Goal: Entertainment & Leisure: Browse casually

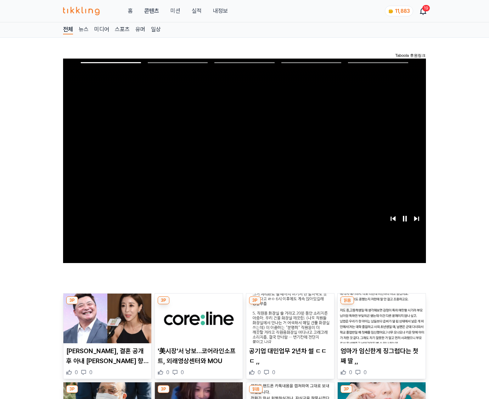
click at [382, 304] on img at bounding box center [382, 318] width 88 height 50
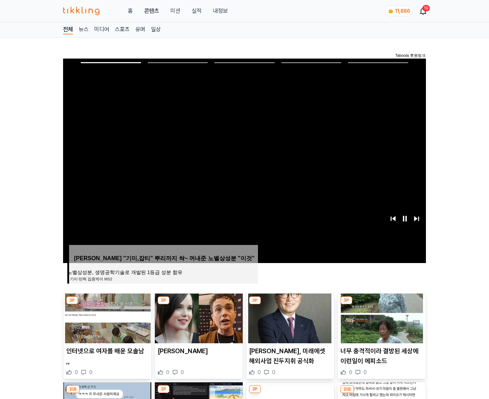
click at [382, 304] on img at bounding box center [382, 318] width 88 height 50
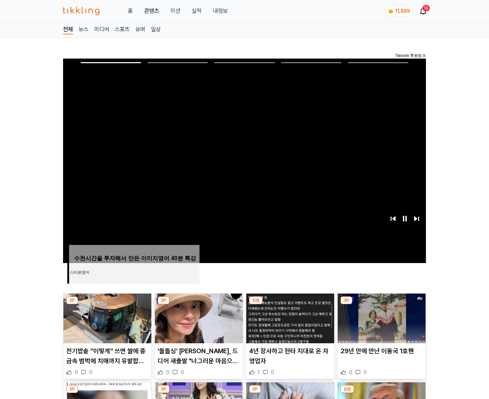
click at [382, 304] on img at bounding box center [382, 318] width 88 height 50
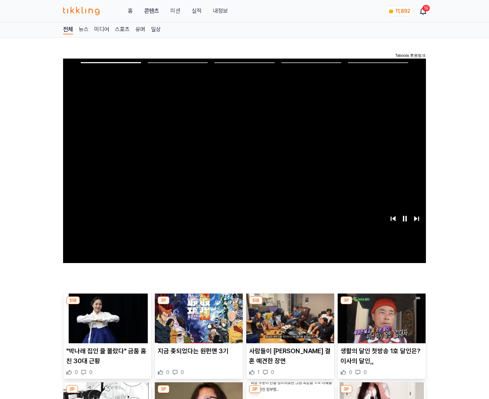
click at [382, 304] on img at bounding box center [382, 318] width 88 height 50
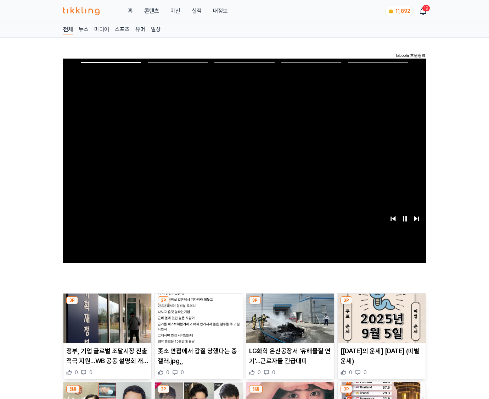
click at [382, 304] on img at bounding box center [382, 318] width 88 height 50
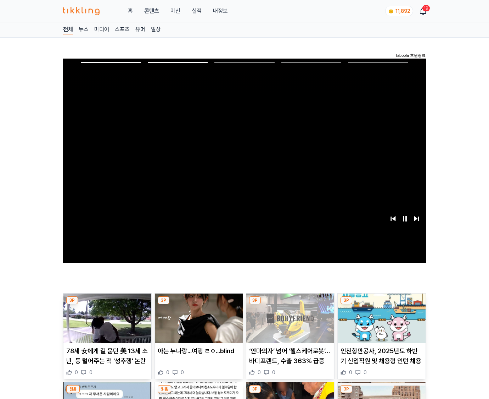
click at [382, 304] on img at bounding box center [382, 318] width 88 height 50
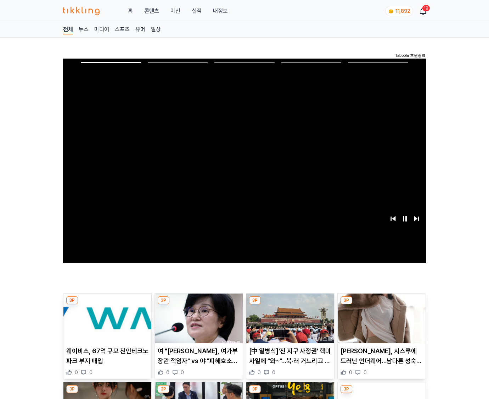
click at [382, 304] on img at bounding box center [382, 318] width 88 height 50
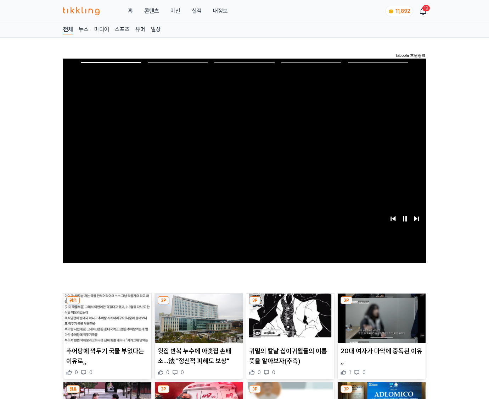
click at [382, 304] on img at bounding box center [382, 318] width 88 height 50
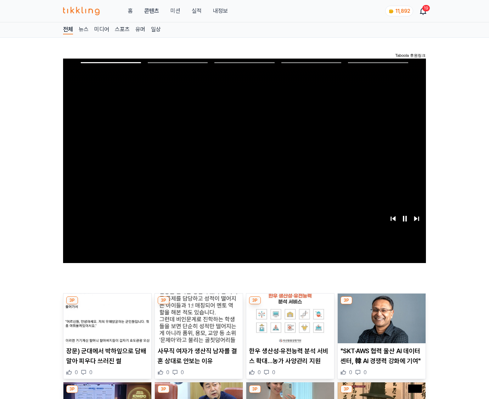
click at [382, 304] on img at bounding box center [382, 318] width 88 height 50
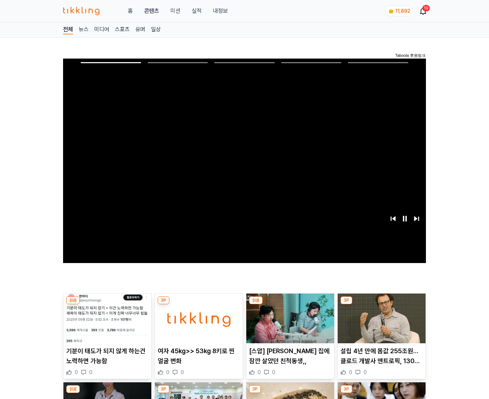
click at [382, 304] on img at bounding box center [382, 318] width 88 height 50
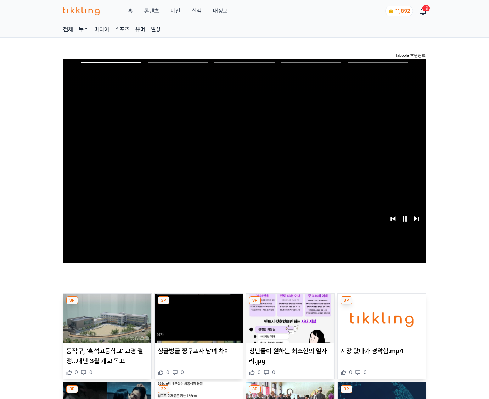
click at [382, 304] on img at bounding box center [382, 318] width 88 height 50
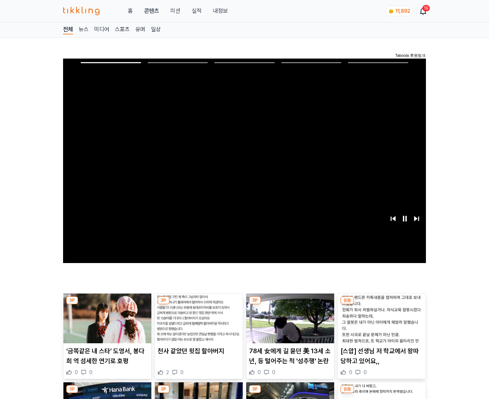
click at [382, 304] on img at bounding box center [382, 318] width 88 height 50
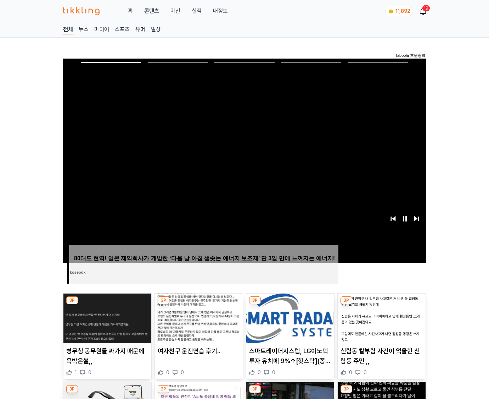
click at [382, 304] on img at bounding box center [382, 318] width 88 height 50
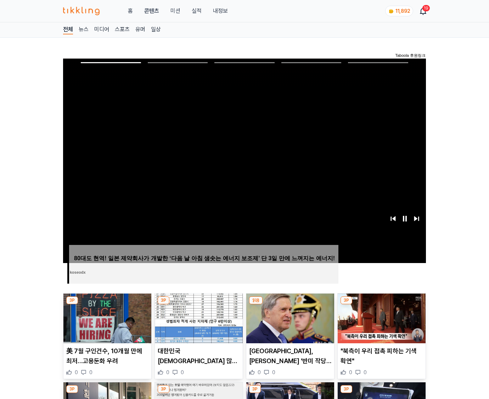
click at [382, 304] on img at bounding box center [382, 318] width 88 height 50
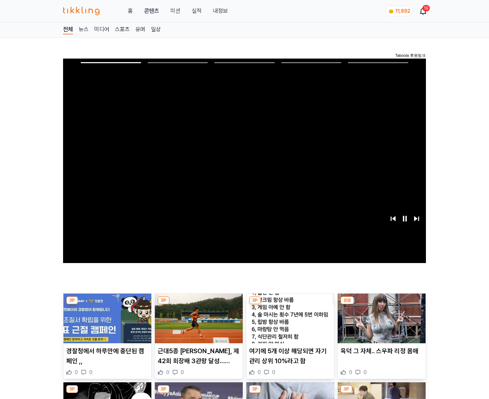
click at [382, 304] on img at bounding box center [382, 318] width 88 height 50
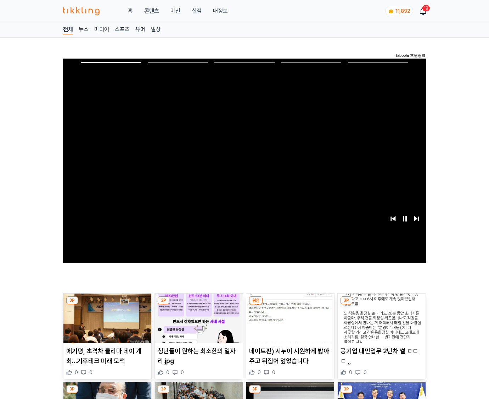
click at [382, 304] on img at bounding box center [382, 318] width 88 height 50
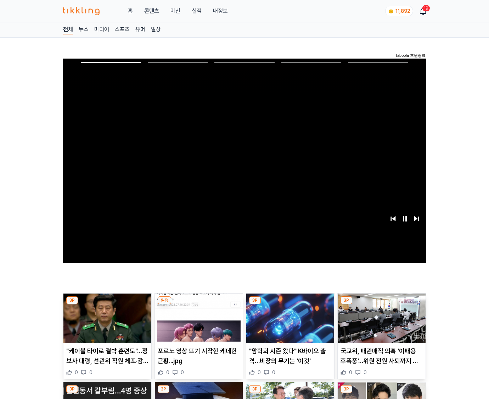
click at [382, 304] on img at bounding box center [382, 318] width 88 height 50
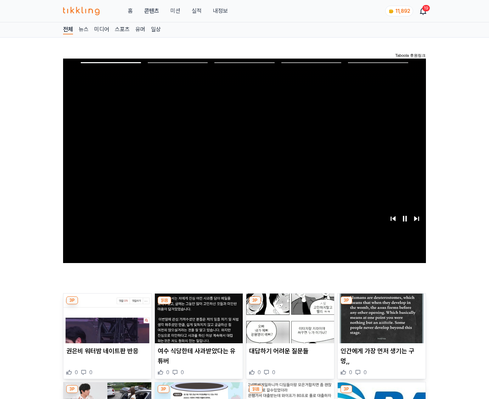
click at [382, 304] on img at bounding box center [382, 318] width 88 height 50
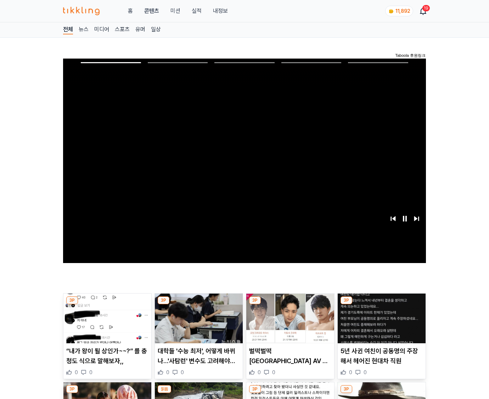
click at [382, 304] on img at bounding box center [382, 318] width 88 height 50
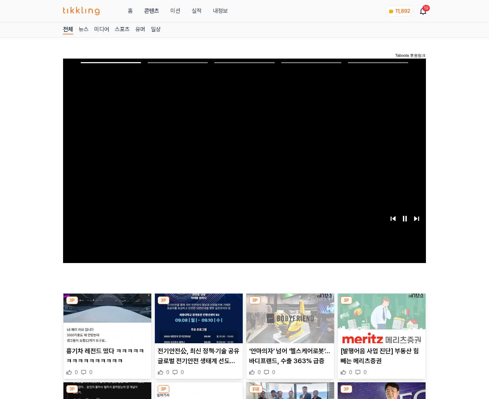
click at [382, 304] on img at bounding box center [382, 318] width 88 height 50
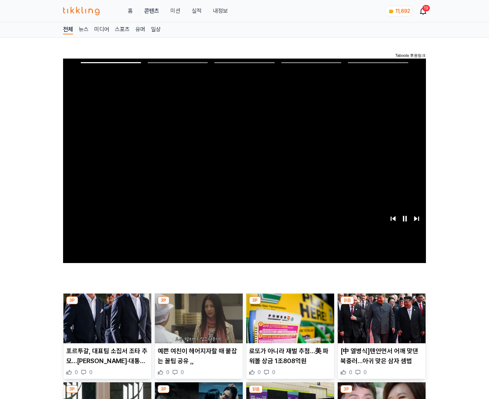
click at [382, 304] on img at bounding box center [382, 318] width 88 height 50
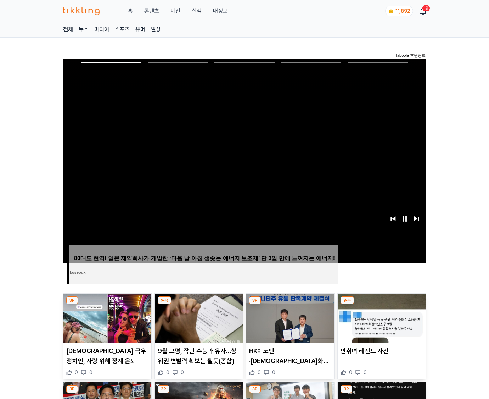
click at [382, 304] on img at bounding box center [382, 318] width 88 height 50
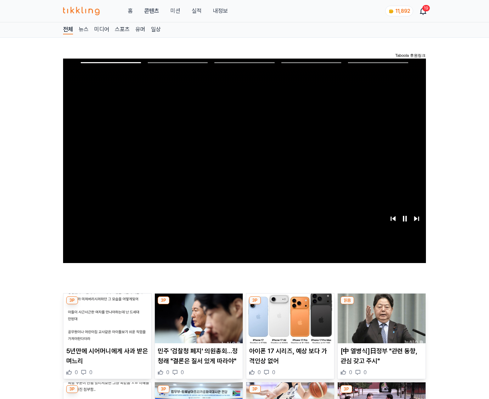
click at [382, 304] on img at bounding box center [382, 318] width 88 height 50
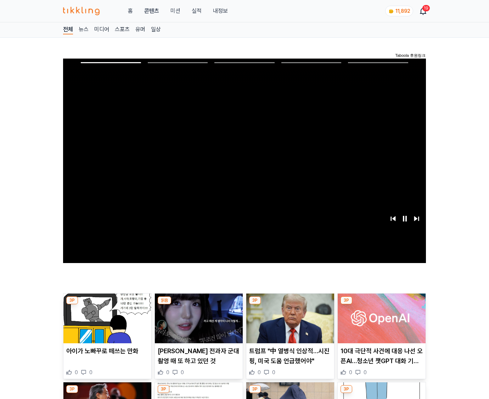
click at [382, 304] on img at bounding box center [382, 318] width 88 height 50
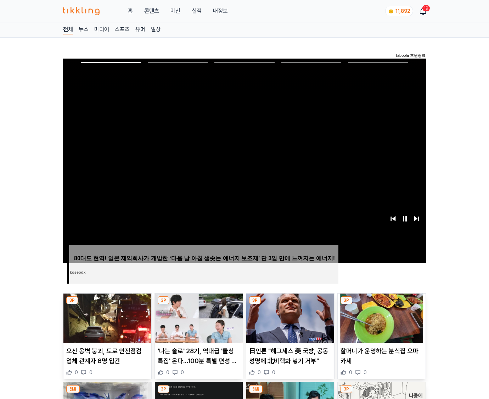
click at [382, 304] on img at bounding box center [382, 318] width 88 height 50
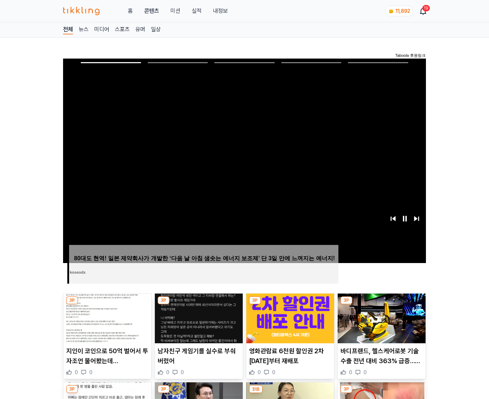
click at [382, 304] on img at bounding box center [382, 318] width 88 height 50
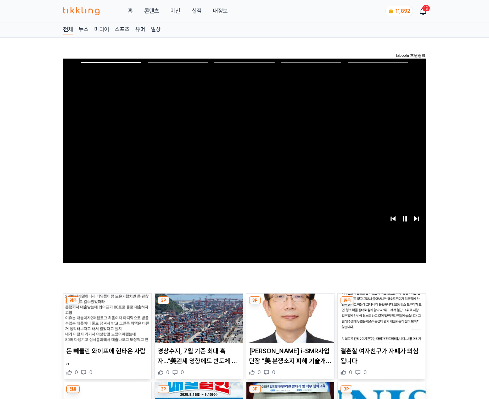
click at [382, 304] on img at bounding box center [382, 318] width 88 height 50
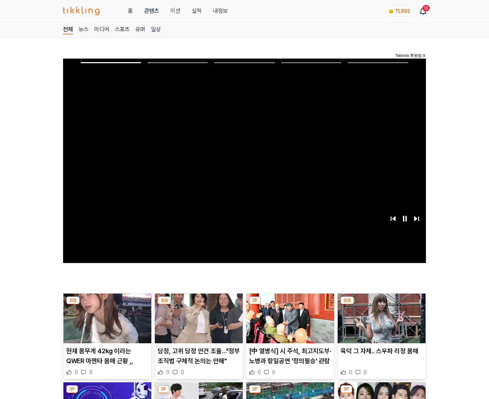
click at [382, 304] on img at bounding box center [382, 318] width 88 height 50
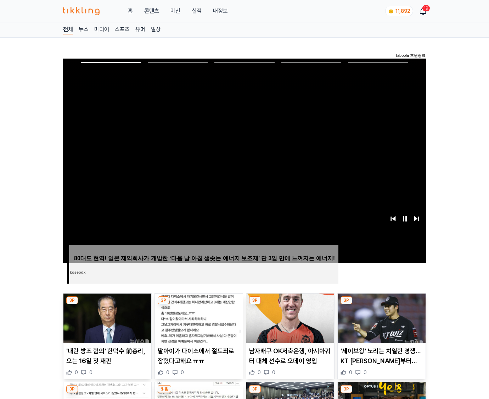
click at [382, 304] on img at bounding box center [382, 318] width 88 height 50
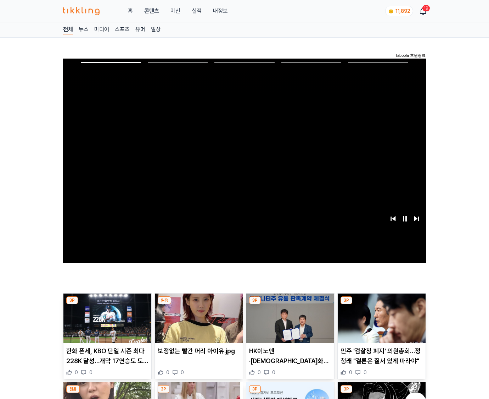
click at [382, 304] on img at bounding box center [382, 318] width 88 height 50
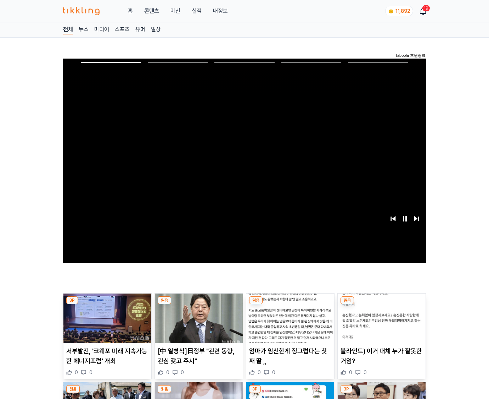
click at [382, 304] on img at bounding box center [382, 318] width 88 height 50
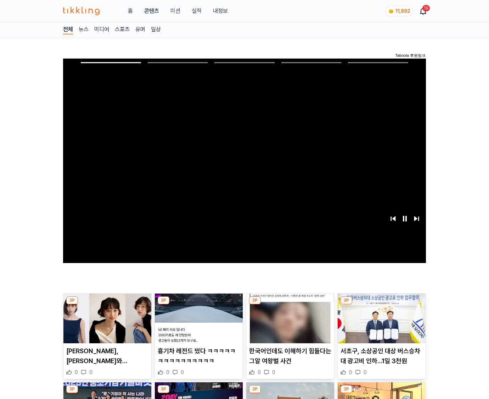
click at [382, 304] on img at bounding box center [382, 318] width 88 height 50
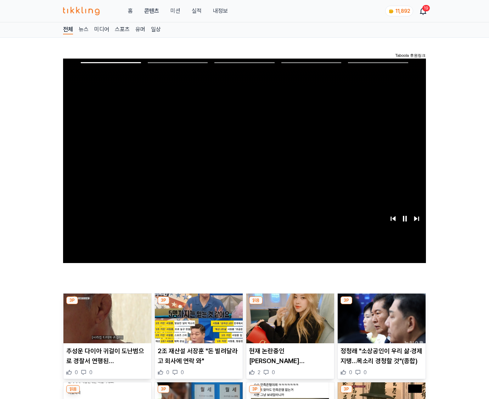
click at [382, 304] on img at bounding box center [382, 318] width 88 height 50
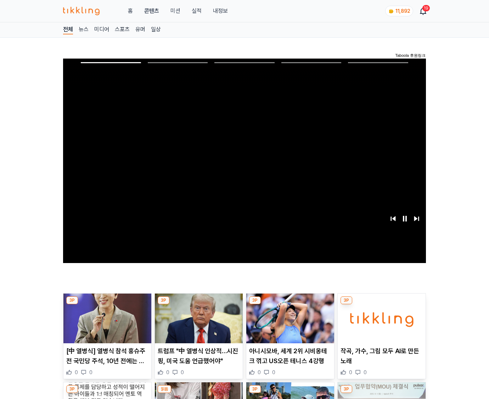
click at [382, 304] on img at bounding box center [382, 318] width 88 height 50
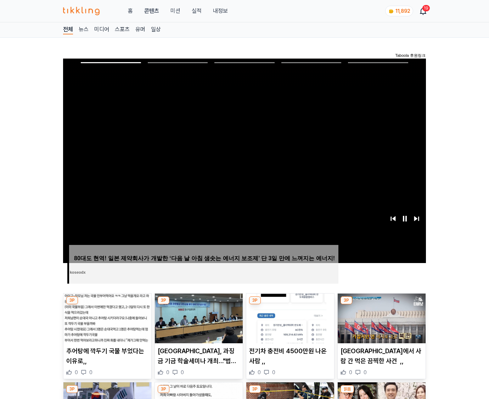
click at [382, 304] on img at bounding box center [382, 318] width 88 height 50
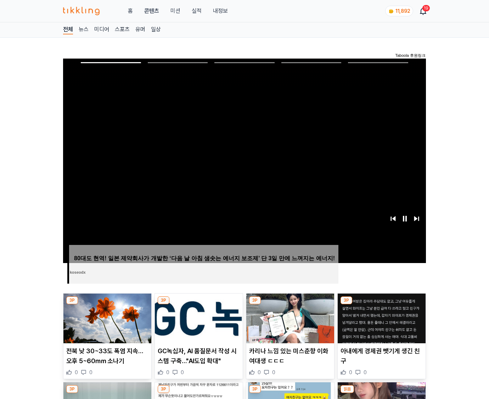
click at [382, 304] on img at bounding box center [382, 318] width 88 height 50
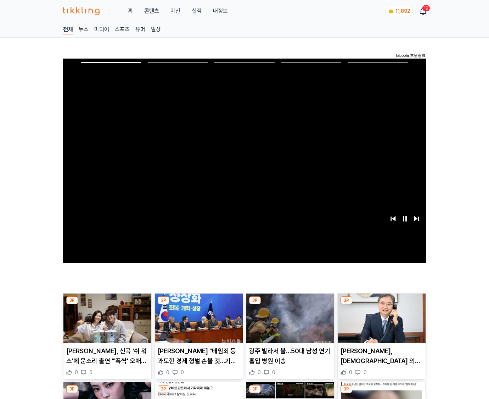
click at [382, 304] on img at bounding box center [382, 318] width 88 height 50
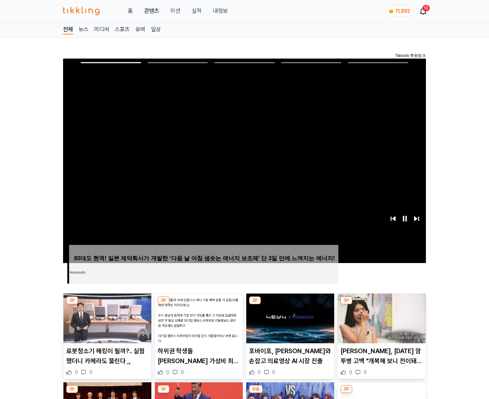
click at [382, 304] on img at bounding box center [382, 318] width 88 height 50
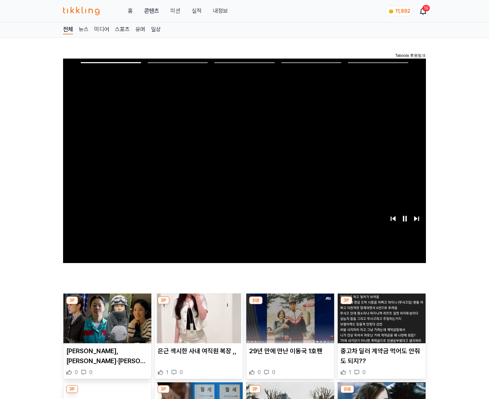
click at [382, 304] on img at bounding box center [382, 318] width 88 height 50
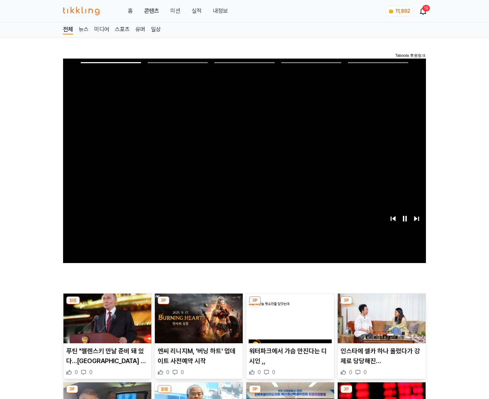
click at [382, 304] on img at bounding box center [382, 318] width 88 height 50
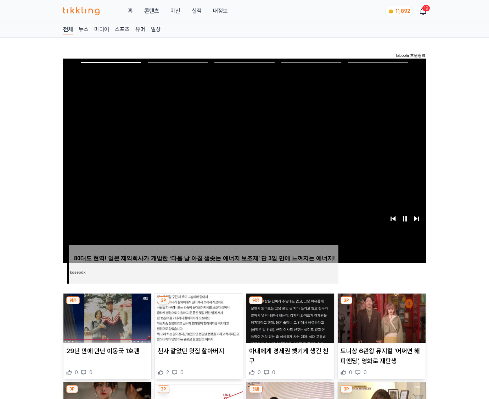
click at [382, 304] on img at bounding box center [382, 318] width 88 height 50
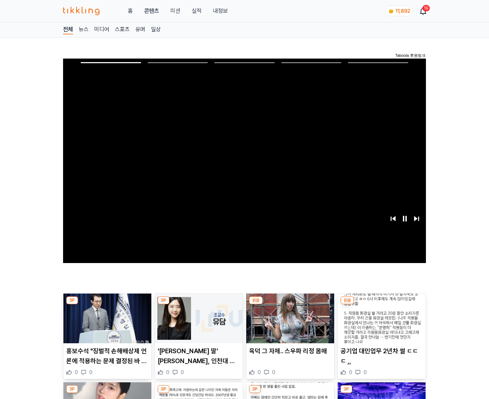
click at [382, 304] on img at bounding box center [382, 318] width 88 height 50
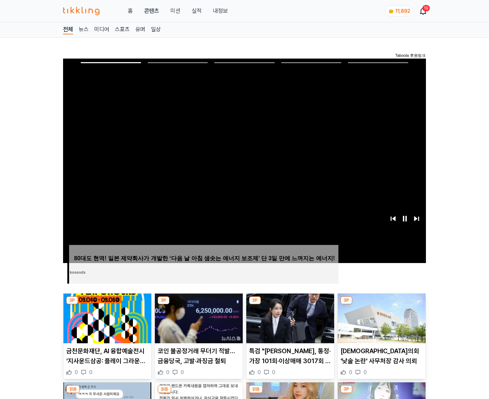
click at [382, 304] on img at bounding box center [382, 318] width 88 height 50
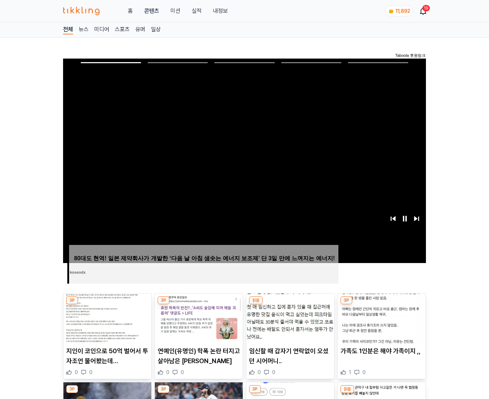
click at [382, 304] on img at bounding box center [382, 318] width 88 height 50
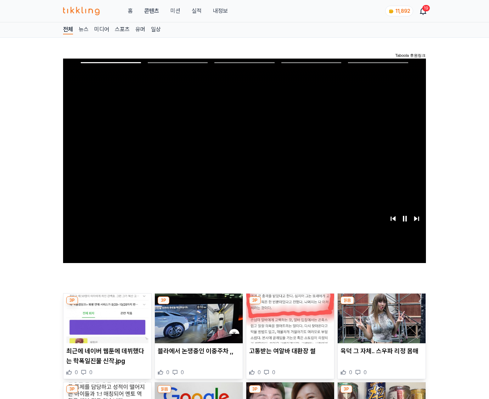
click at [382, 304] on img at bounding box center [382, 318] width 88 height 50
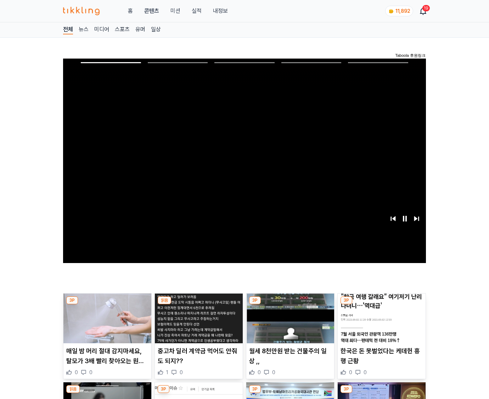
click at [382, 304] on img at bounding box center [382, 318] width 88 height 50
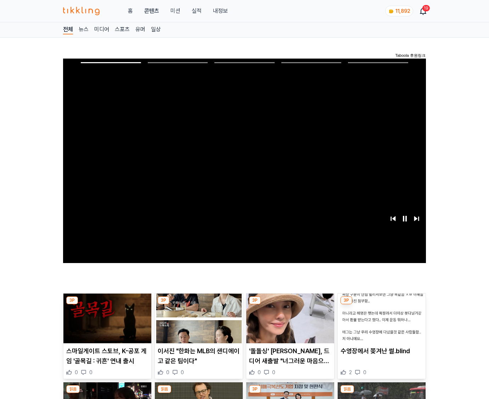
click at [382, 304] on img at bounding box center [382, 318] width 88 height 50
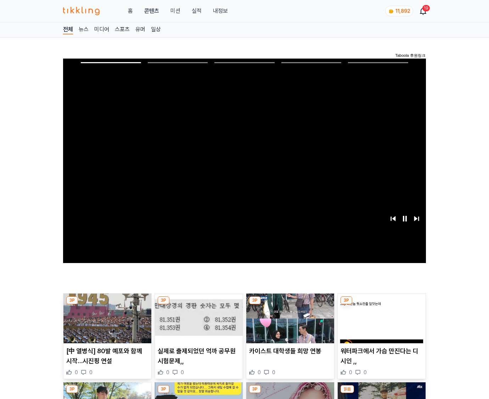
click at [382, 304] on img at bounding box center [382, 318] width 88 height 50
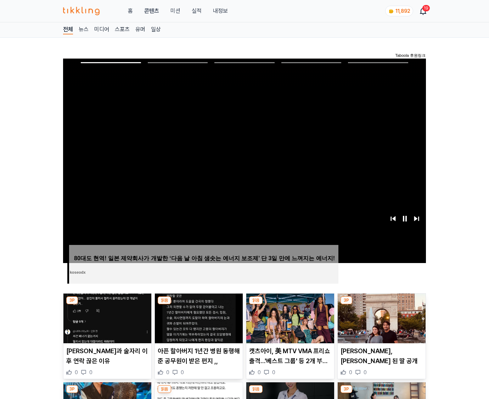
click at [382, 304] on img at bounding box center [382, 318] width 88 height 50
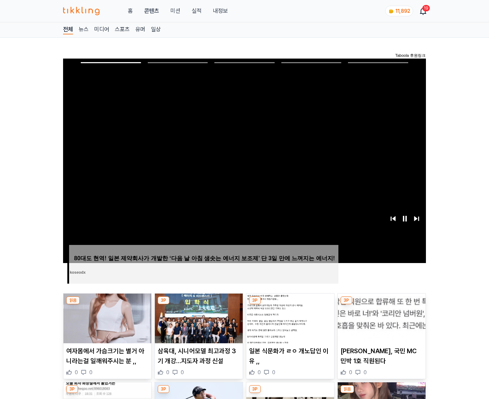
click at [382, 304] on img at bounding box center [382, 318] width 88 height 50
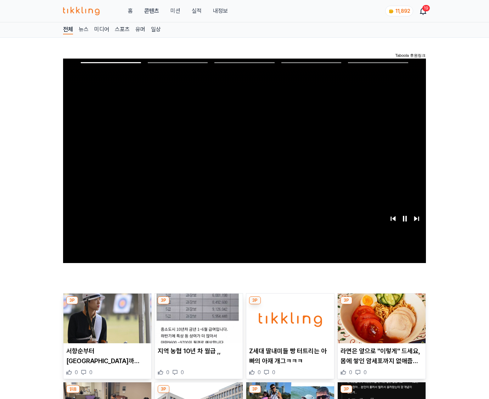
click at [382, 304] on img at bounding box center [382, 318] width 88 height 50
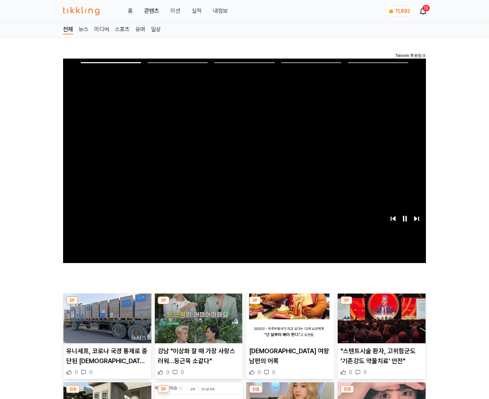
click at [382, 304] on img at bounding box center [382, 318] width 88 height 50
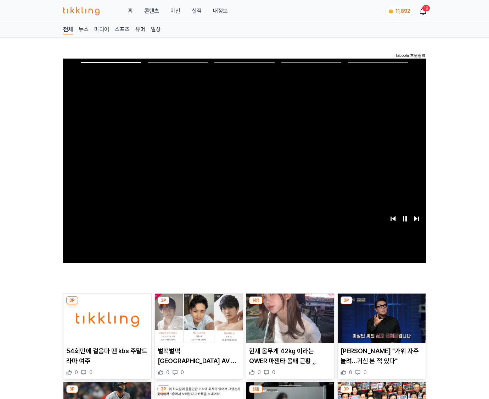
click at [382, 304] on img at bounding box center [382, 318] width 88 height 50
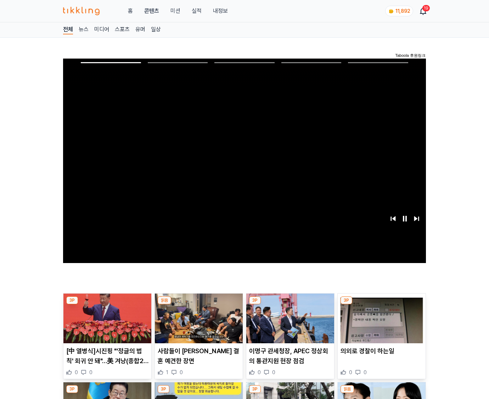
click at [382, 304] on img at bounding box center [382, 318] width 88 height 50
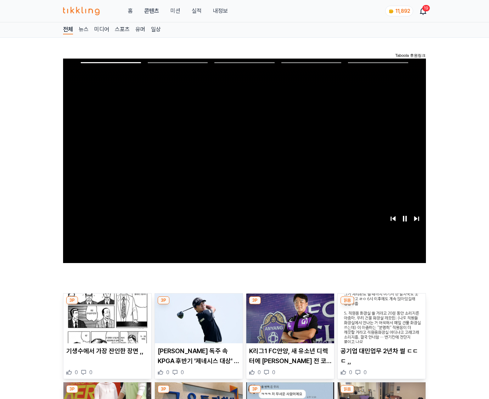
click at [382, 304] on img at bounding box center [382, 318] width 88 height 50
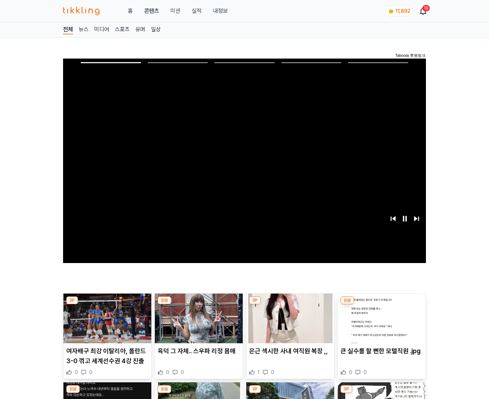
click at [382, 304] on img at bounding box center [382, 318] width 88 height 50
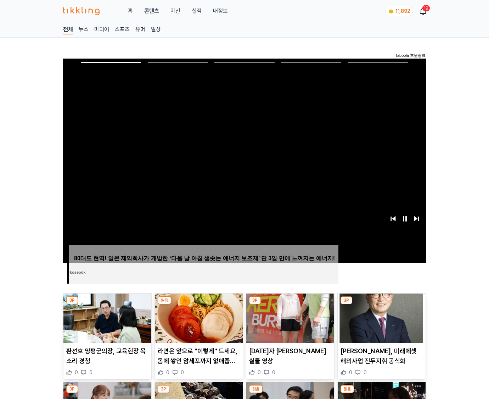
click at [382, 304] on img at bounding box center [382, 318] width 88 height 50
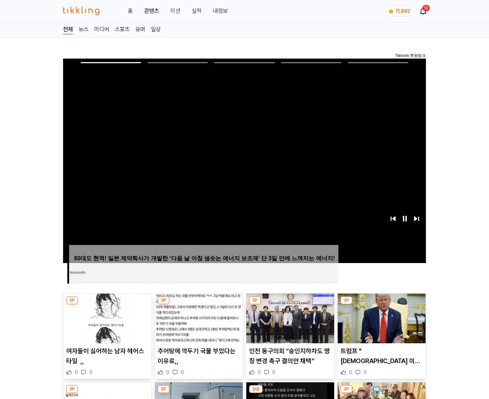
click at [382, 304] on img at bounding box center [382, 318] width 88 height 50
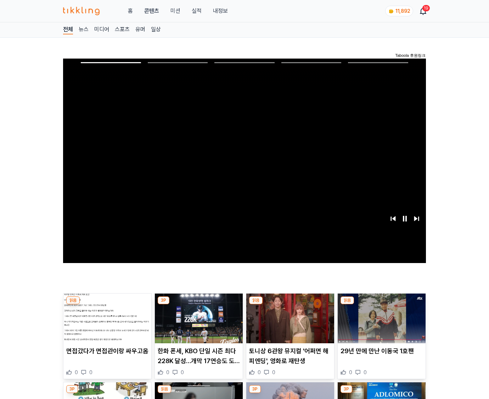
click at [382, 304] on img at bounding box center [382, 318] width 88 height 50
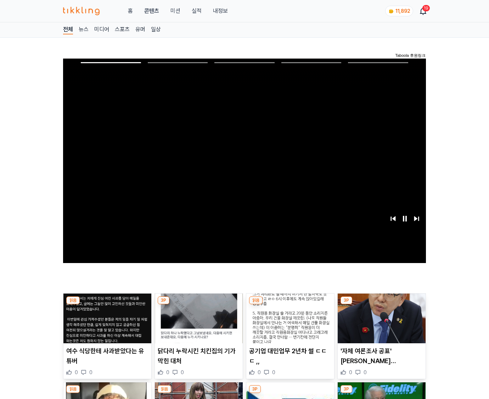
click at [382, 304] on img at bounding box center [382, 318] width 88 height 50
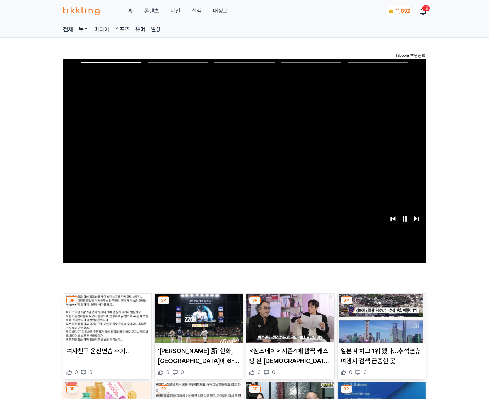
click at [382, 304] on img at bounding box center [382, 318] width 88 height 50
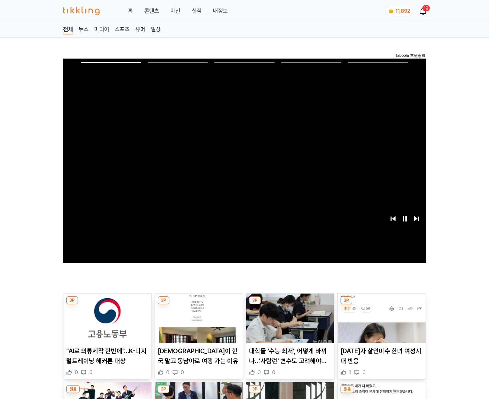
click at [382, 304] on img at bounding box center [382, 318] width 88 height 50
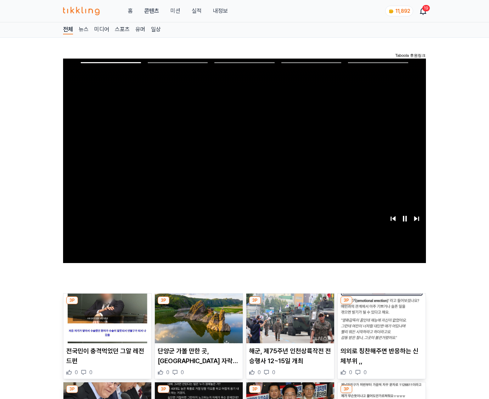
click at [382, 304] on img at bounding box center [382, 318] width 88 height 50
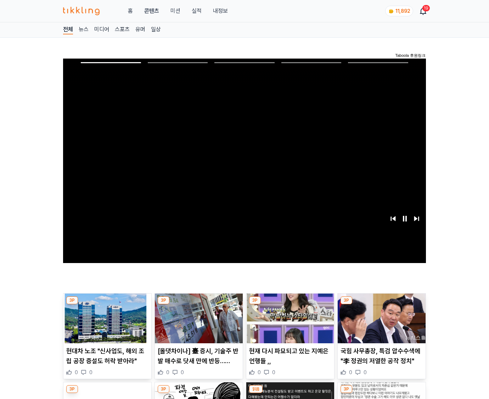
click at [382, 304] on img at bounding box center [382, 318] width 88 height 50
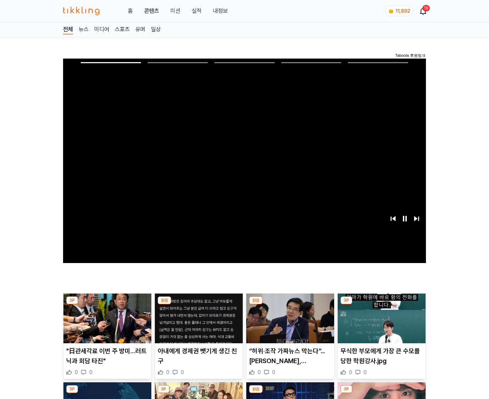
click at [382, 304] on img at bounding box center [382, 318] width 88 height 50
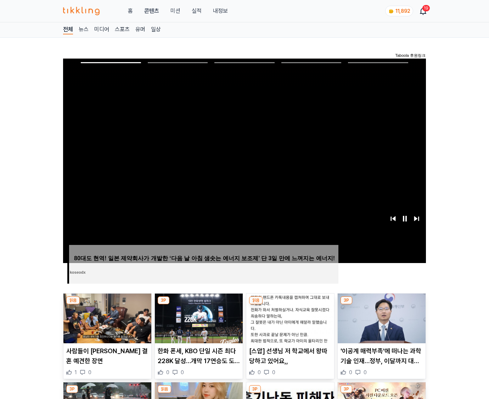
click at [382, 304] on img at bounding box center [382, 318] width 88 height 50
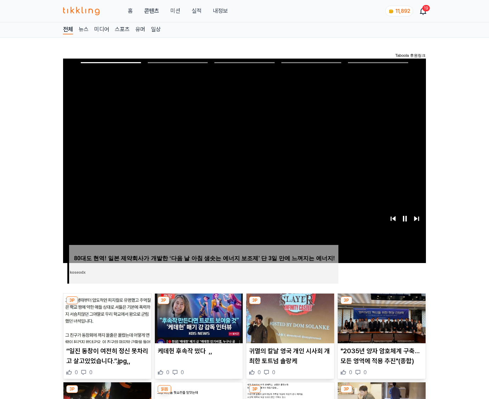
click at [382, 304] on img at bounding box center [382, 318] width 88 height 50
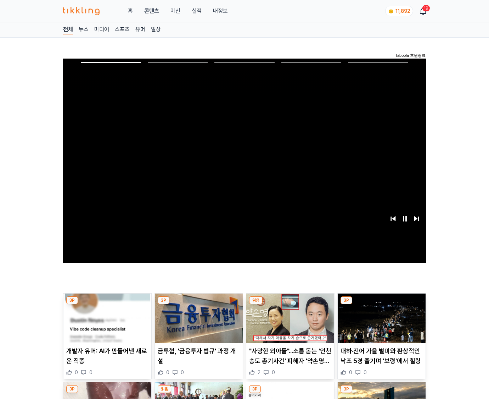
click at [382, 304] on img at bounding box center [382, 318] width 88 height 50
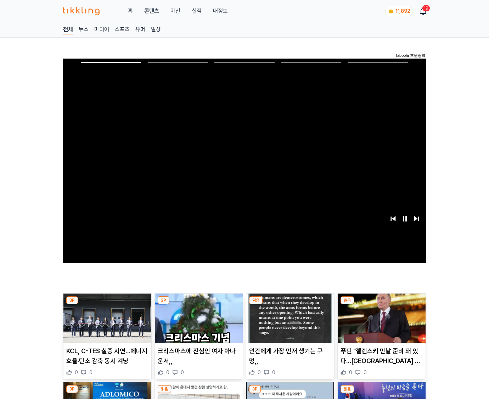
click at [382, 304] on img at bounding box center [382, 318] width 88 height 50
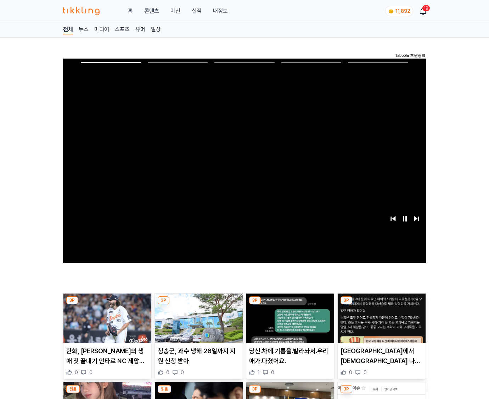
click at [382, 304] on img at bounding box center [382, 318] width 88 height 50
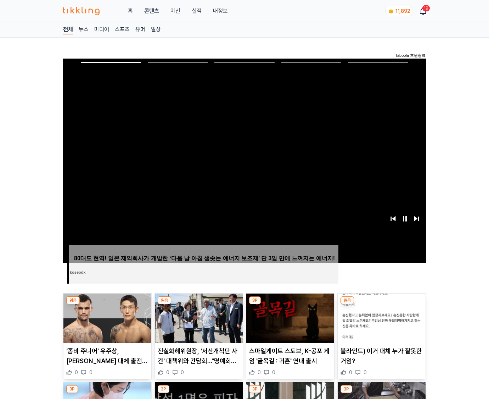
click at [382, 304] on img at bounding box center [382, 318] width 88 height 50
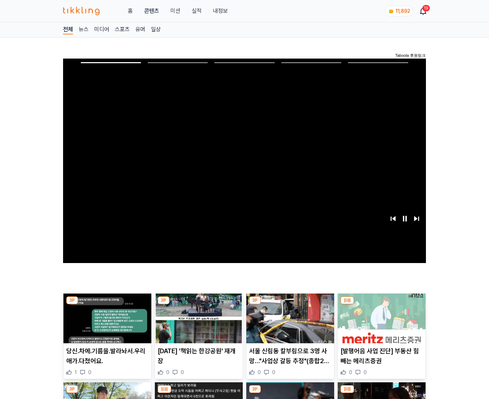
click at [382, 304] on img at bounding box center [382, 318] width 88 height 50
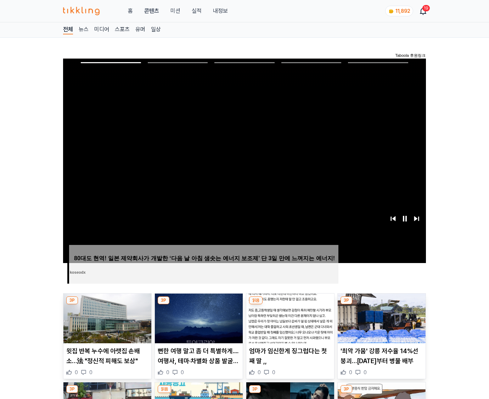
click at [382, 304] on img at bounding box center [382, 318] width 88 height 50
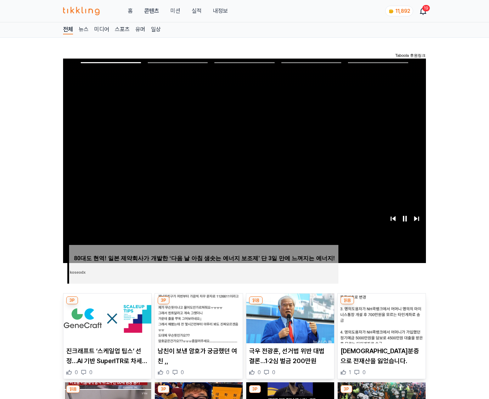
click at [382, 304] on img at bounding box center [382, 318] width 88 height 50
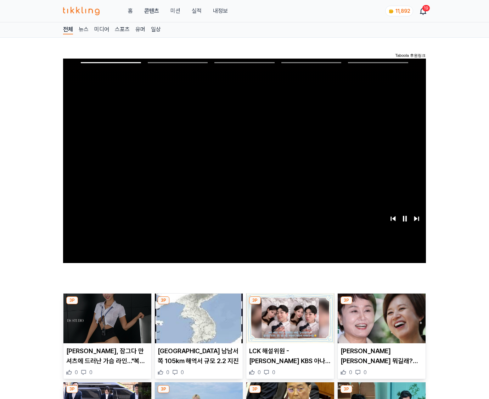
click at [382, 304] on img at bounding box center [382, 318] width 88 height 50
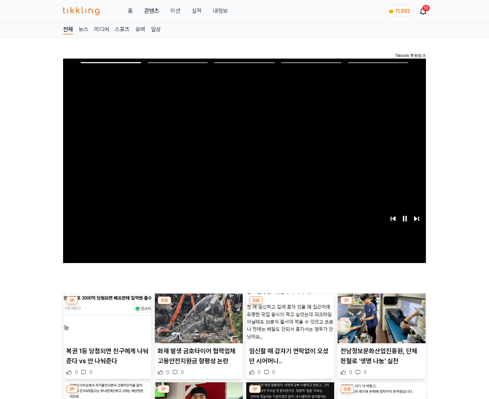
click at [382, 304] on img at bounding box center [382, 318] width 88 height 50
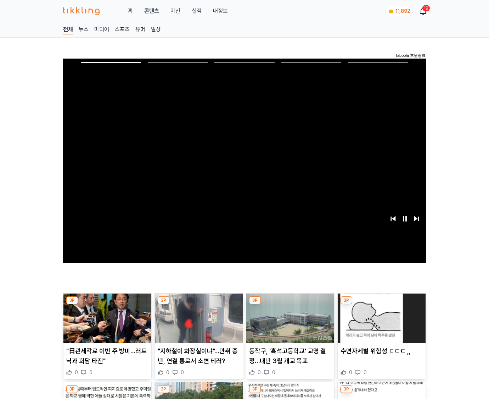
click at [382, 304] on img at bounding box center [382, 318] width 88 height 50
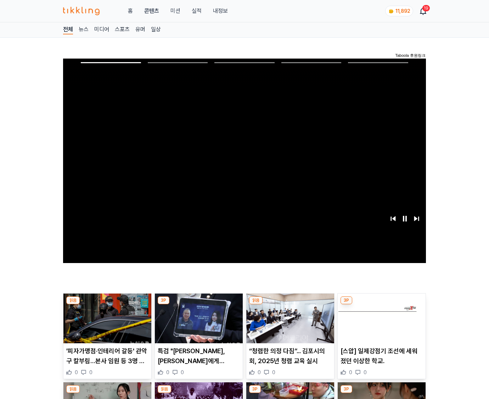
click at [382, 304] on img at bounding box center [382, 318] width 88 height 50
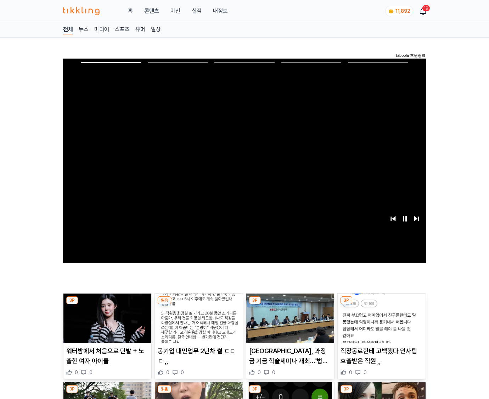
click at [382, 304] on img at bounding box center [382, 318] width 88 height 50
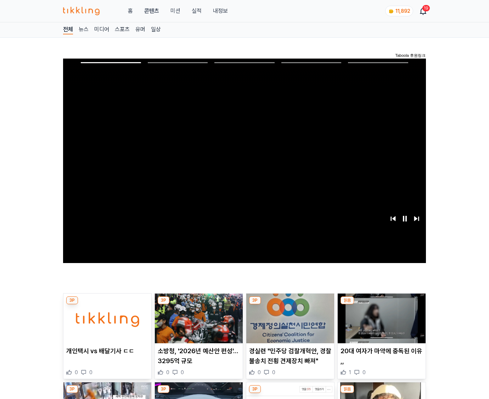
click at [382, 304] on img at bounding box center [382, 318] width 88 height 50
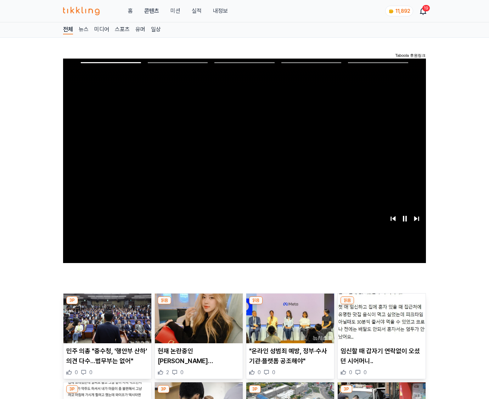
click at [382, 304] on img at bounding box center [382, 318] width 88 height 50
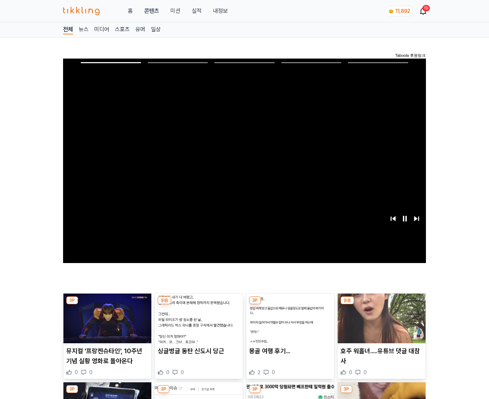
click at [382, 304] on img at bounding box center [382, 318] width 88 height 50
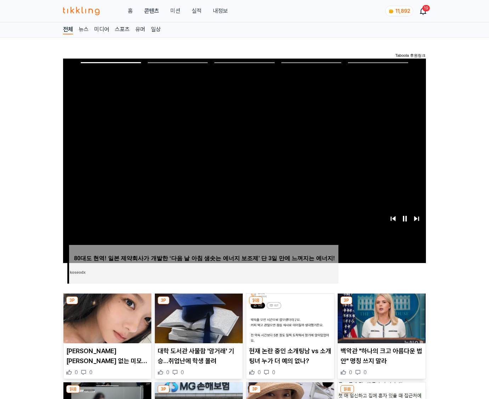
click at [382, 304] on img at bounding box center [382, 318] width 88 height 50
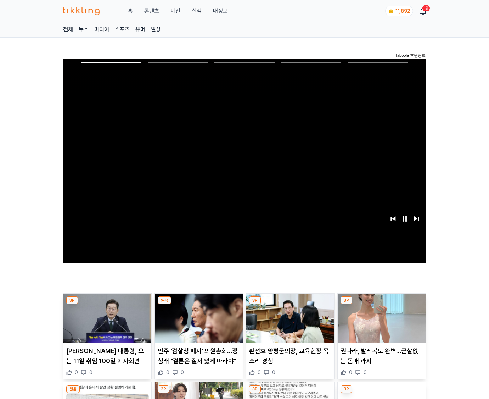
click at [382, 304] on img at bounding box center [382, 318] width 88 height 50
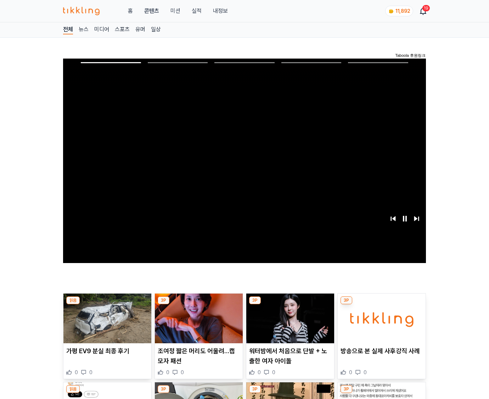
click at [382, 304] on img at bounding box center [382, 318] width 88 height 50
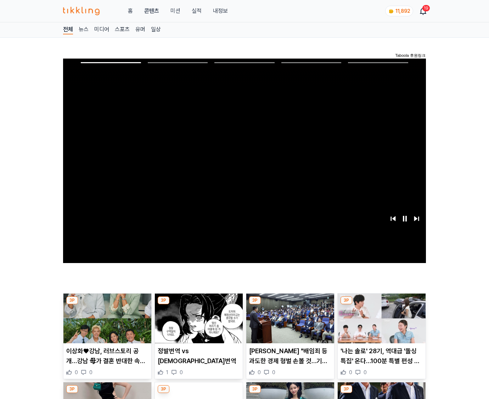
click at [382, 304] on img at bounding box center [382, 318] width 88 height 50
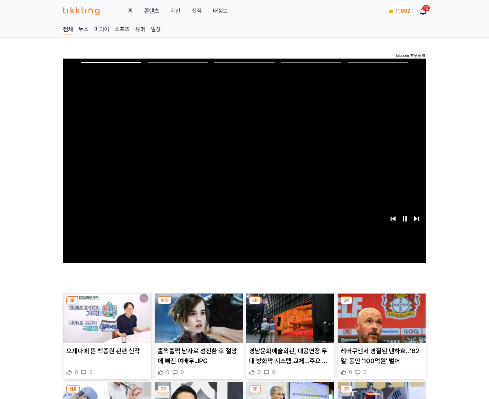
click at [382, 304] on img at bounding box center [382, 318] width 88 height 50
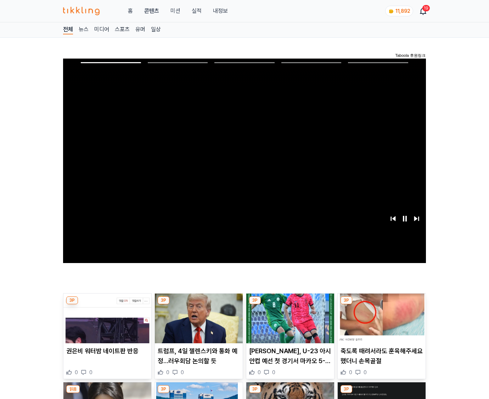
click at [382, 304] on img at bounding box center [382, 318] width 88 height 50
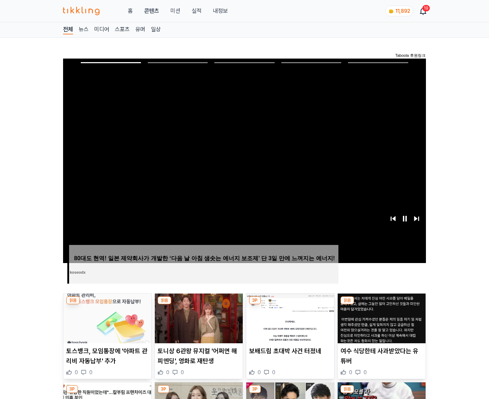
click at [382, 304] on img at bounding box center [382, 318] width 88 height 50
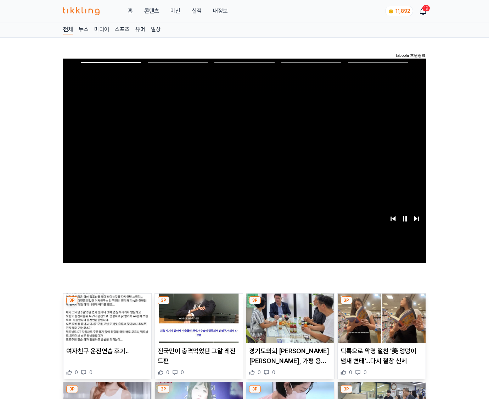
click at [382, 304] on img at bounding box center [382, 318] width 88 height 50
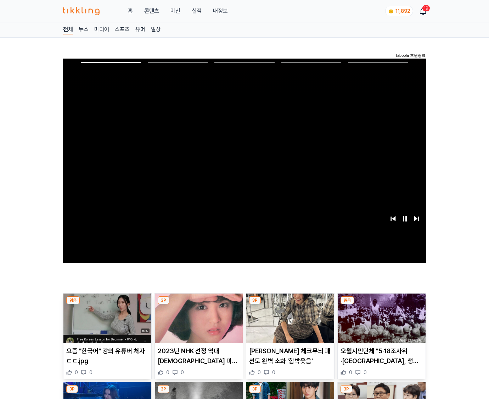
click at [382, 304] on img at bounding box center [382, 318] width 88 height 50
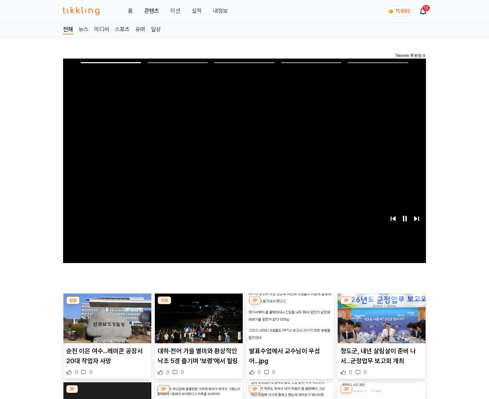
click at [382, 304] on img at bounding box center [382, 318] width 88 height 50
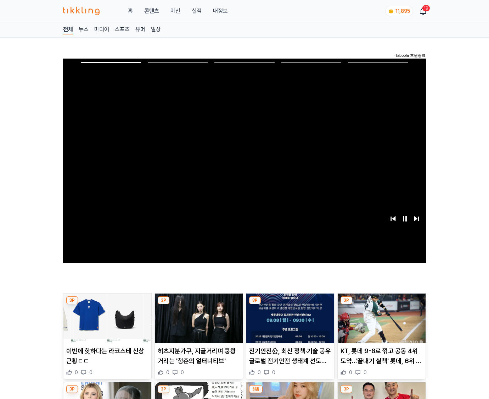
click at [382, 304] on img at bounding box center [382, 318] width 88 height 50
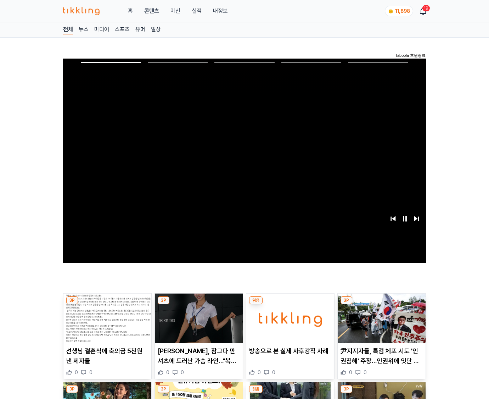
click at [382, 304] on img at bounding box center [382, 318] width 88 height 50
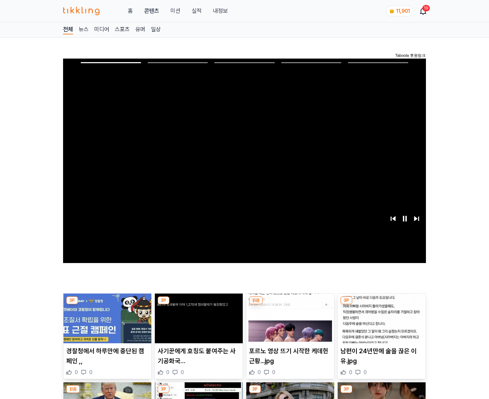
click at [382, 304] on img at bounding box center [382, 318] width 88 height 50
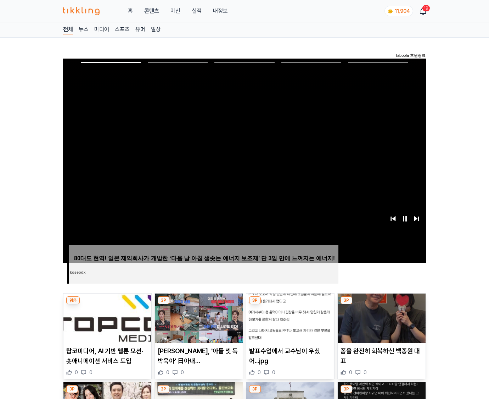
click at [382, 304] on img at bounding box center [382, 318] width 88 height 50
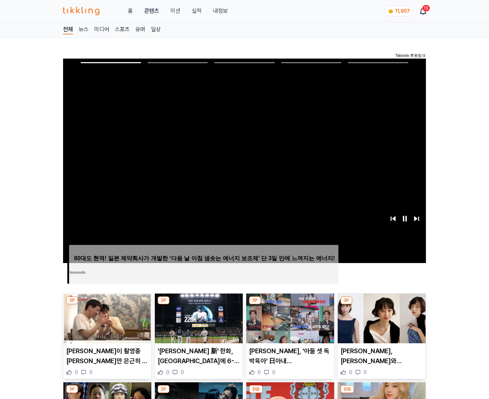
click at [382, 304] on img at bounding box center [382, 318] width 88 height 50
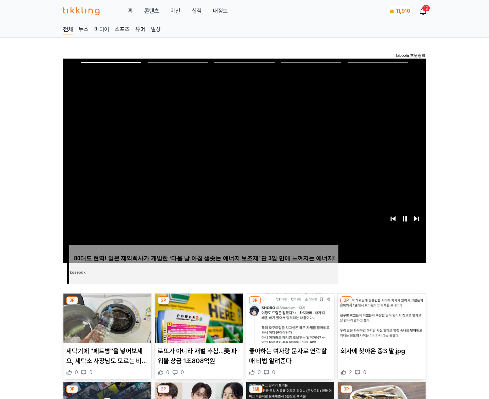
click at [382, 304] on img at bounding box center [382, 318] width 88 height 50
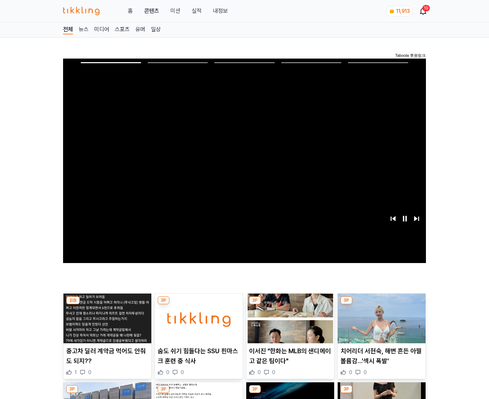
click at [382, 304] on img at bounding box center [382, 318] width 88 height 50
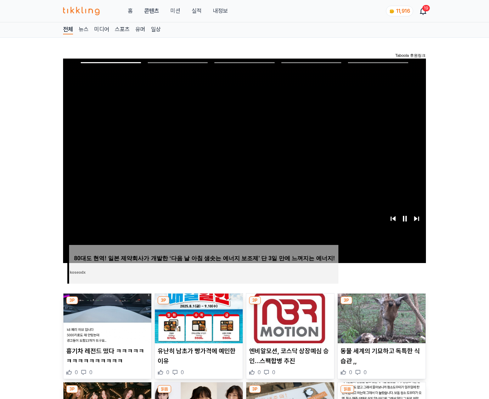
click at [382, 304] on img at bounding box center [382, 318] width 88 height 50
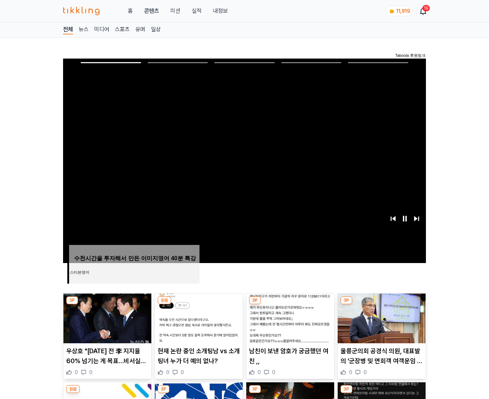
click at [382, 304] on img at bounding box center [382, 318] width 88 height 50
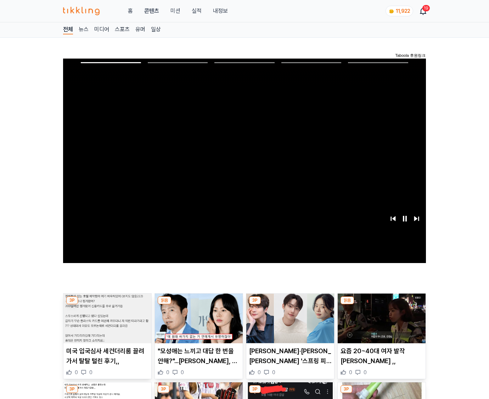
click at [382, 304] on img at bounding box center [382, 318] width 88 height 50
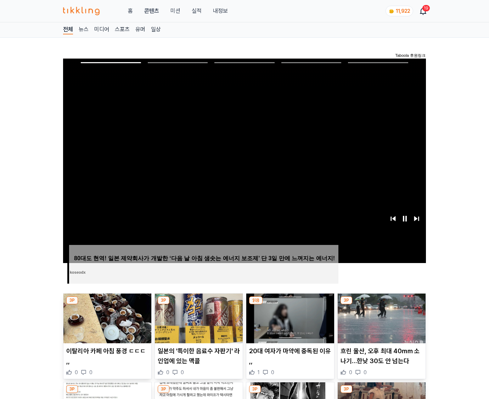
click at [382, 304] on img at bounding box center [382, 318] width 88 height 50
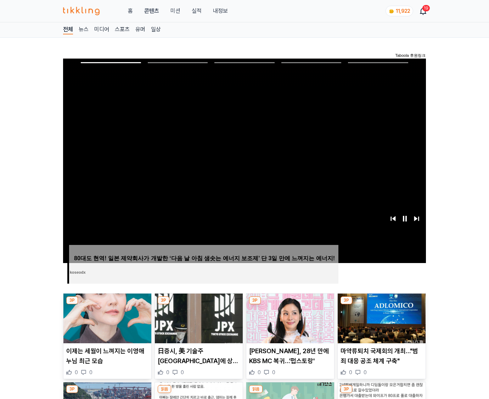
click at [382, 304] on img at bounding box center [382, 318] width 88 height 50
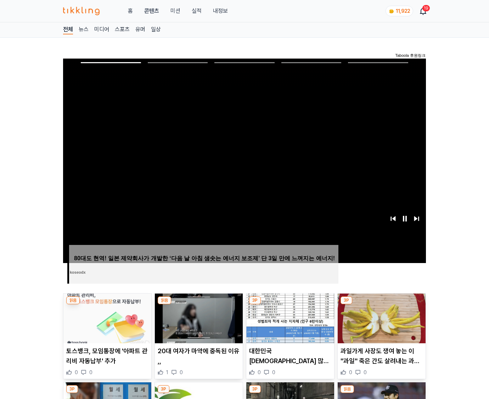
click at [382, 304] on img at bounding box center [382, 318] width 88 height 50
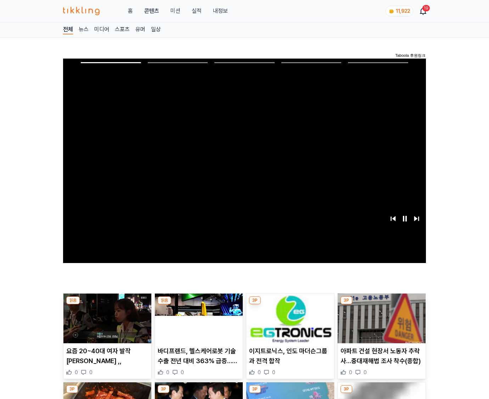
click at [382, 304] on img at bounding box center [382, 318] width 88 height 50
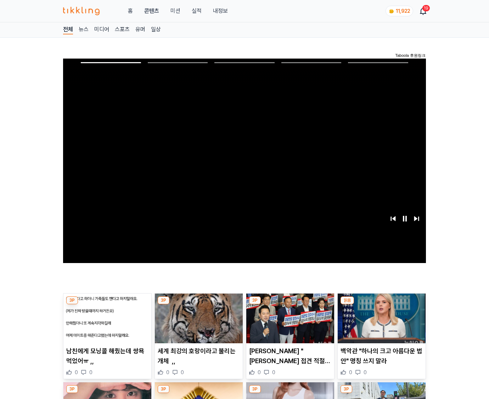
click at [382, 304] on img at bounding box center [382, 318] width 88 height 50
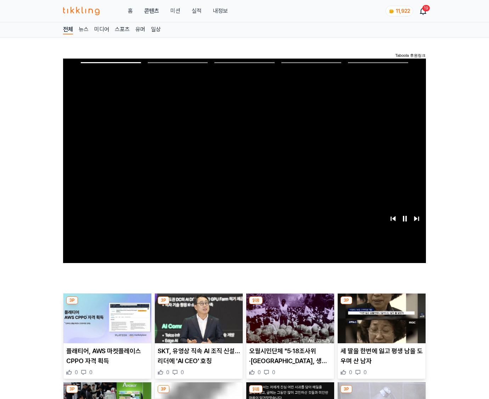
click at [382, 304] on img at bounding box center [382, 318] width 88 height 50
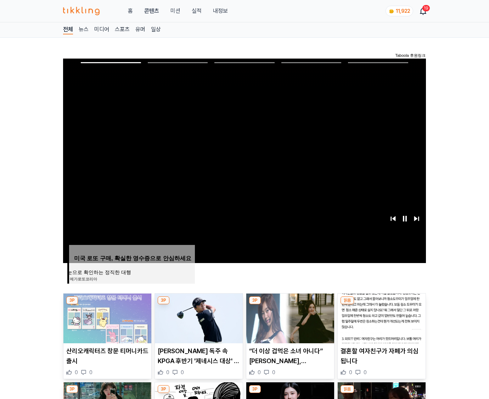
click at [382, 304] on img at bounding box center [382, 318] width 88 height 50
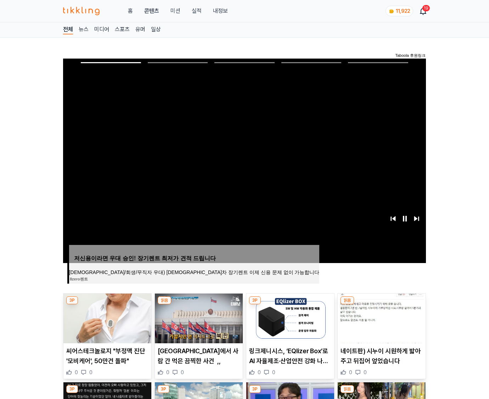
click at [382, 304] on img at bounding box center [382, 318] width 88 height 50
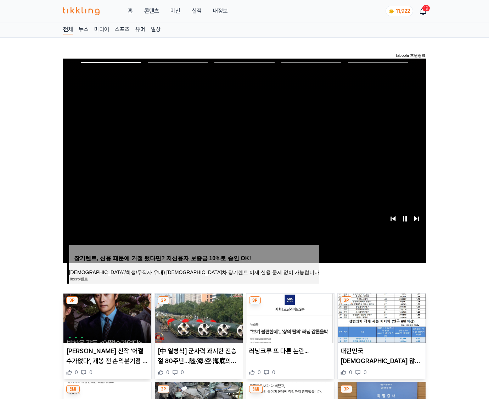
click at [382, 304] on img at bounding box center [382, 318] width 88 height 50
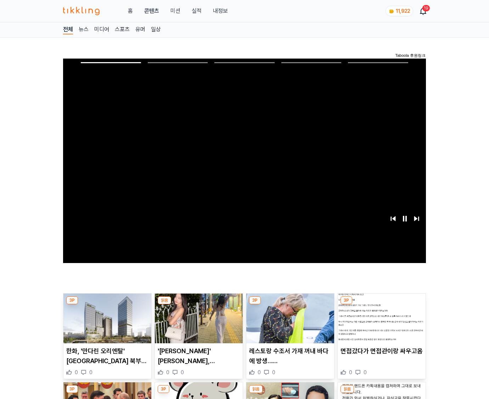
click at [382, 304] on img at bounding box center [382, 318] width 88 height 50
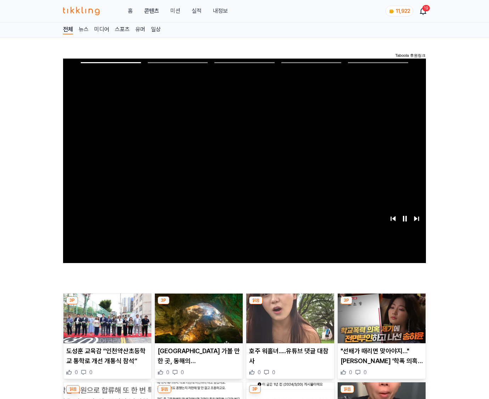
click at [382, 304] on img at bounding box center [382, 318] width 88 height 50
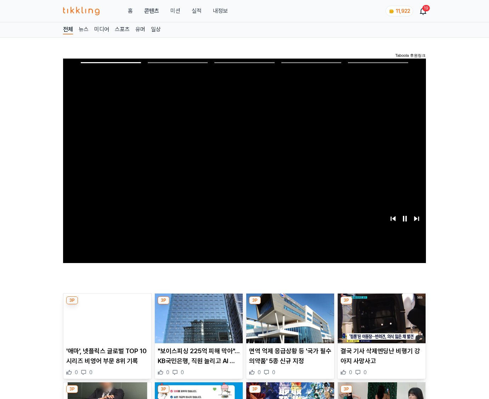
click at [382, 304] on img at bounding box center [382, 318] width 88 height 50
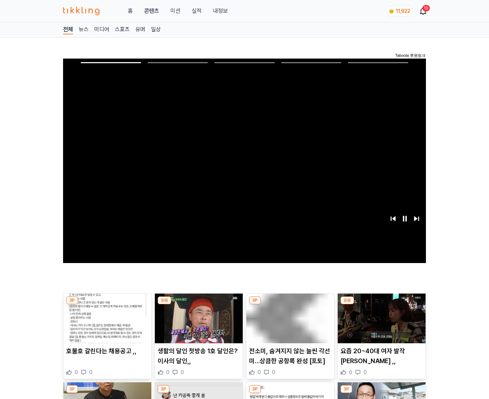
click at [382, 304] on img at bounding box center [382, 318] width 88 height 50
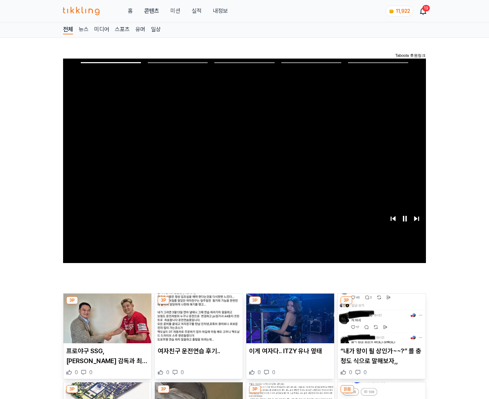
click at [382, 304] on img at bounding box center [382, 318] width 88 height 50
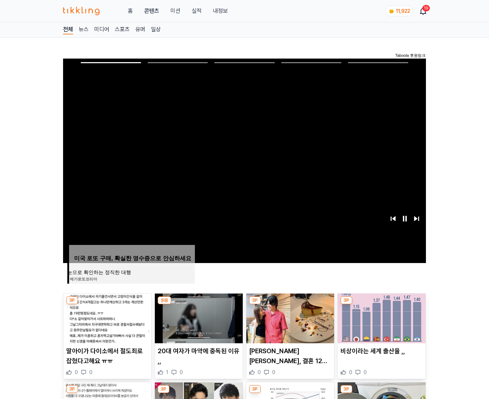
click at [382, 304] on img at bounding box center [382, 318] width 88 height 50
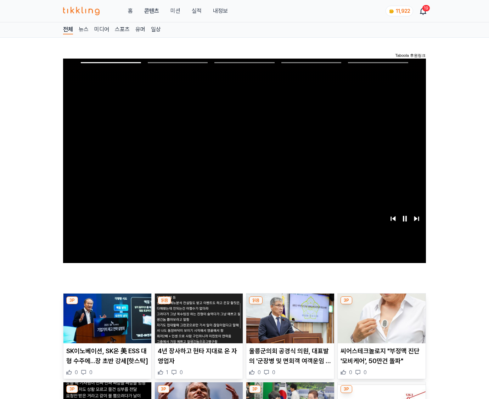
click at [382, 304] on img at bounding box center [382, 318] width 88 height 50
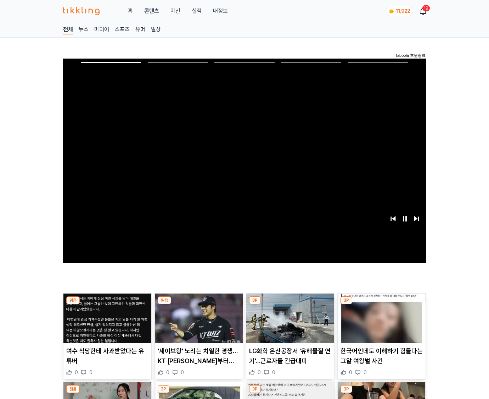
click at [382, 304] on img at bounding box center [382, 318] width 88 height 50
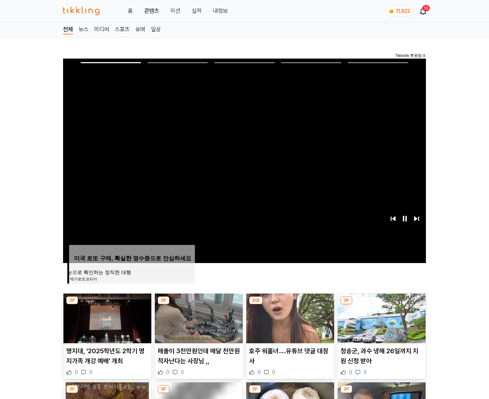
click at [382, 304] on img at bounding box center [382, 318] width 88 height 50
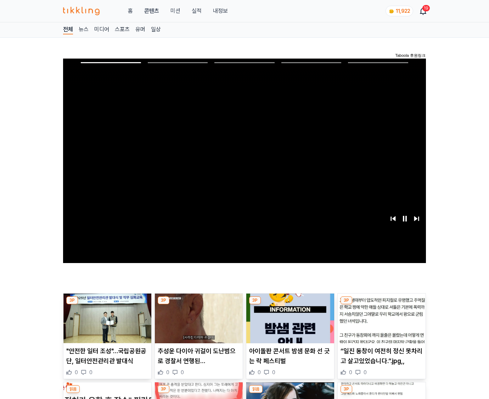
click at [382, 304] on img at bounding box center [382, 318] width 88 height 50
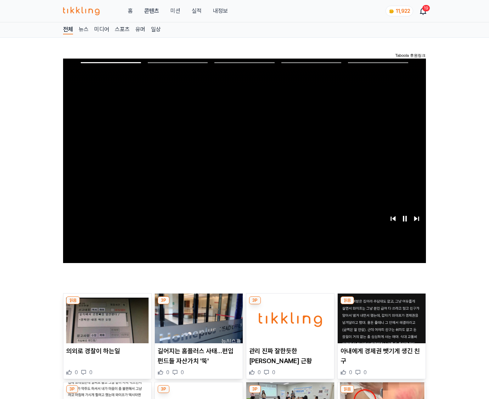
click at [382, 304] on img at bounding box center [382, 318] width 88 height 50
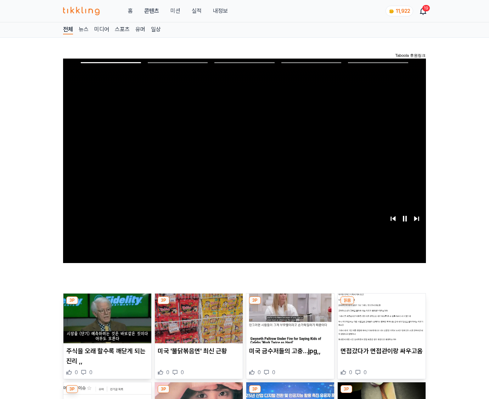
click at [382, 304] on img at bounding box center [382, 318] width 88 height 50
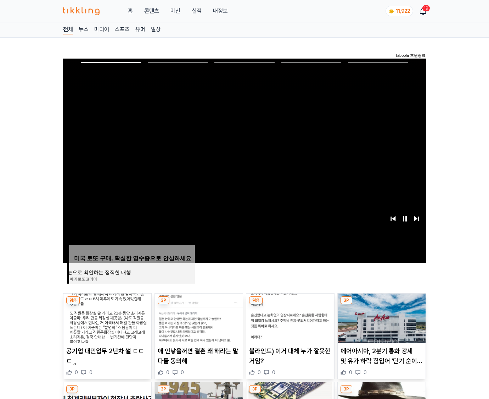
click at [382, 304] on img at bounding box center [382, 318] width 88 height 50
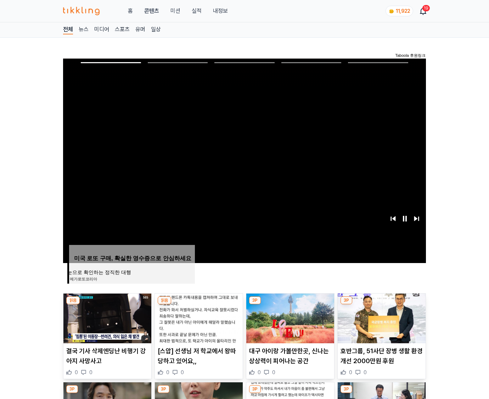
click at [382, 304] on img at bounding box center [382, 318] width 88 height 50
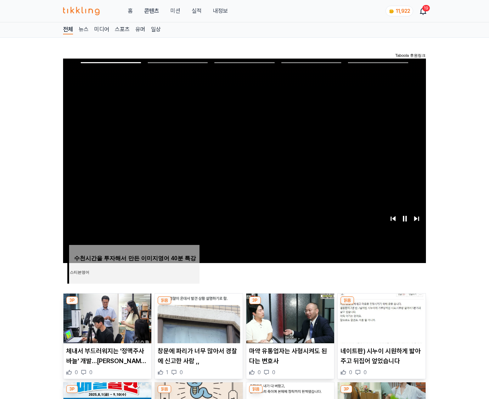
click at [382, 304] on img at bounding box center [382, 318] width 88 height 50
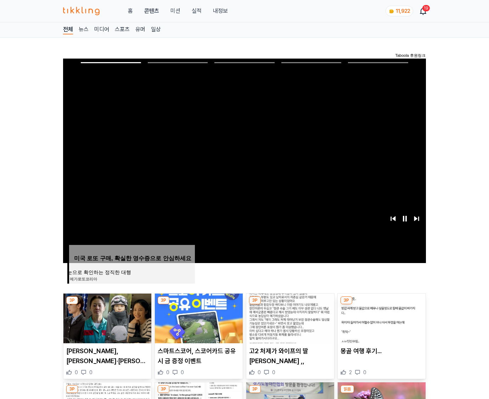
click at [382, 304] on img at bounding box center [382, 318] width 88 height 50
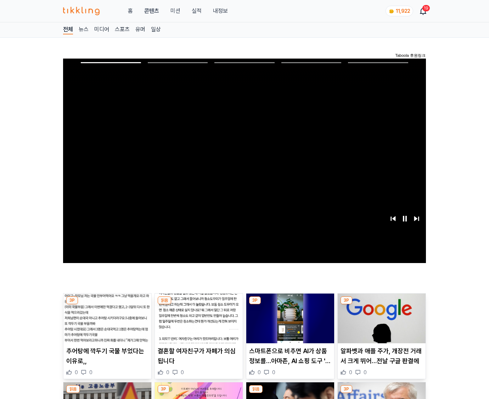
click at [382, 304] on img at bounding box center [382, 318] width 88 height 50
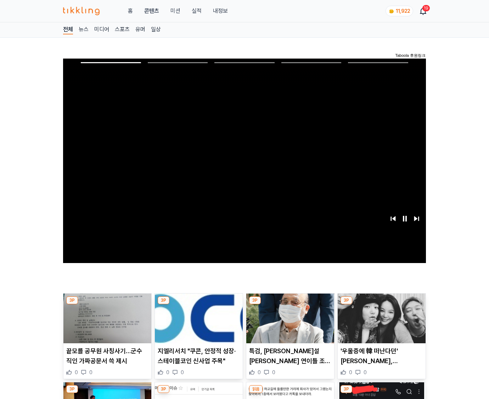
click at [382, 304] on img at bounding box center [382, 318] width 88 height 50
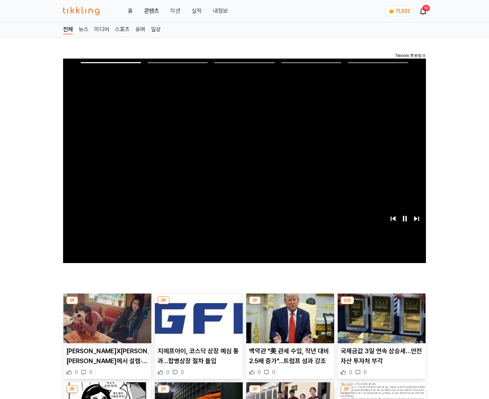
click at [382, 304] on img at bounding box center [382, 318] width 88 height 50
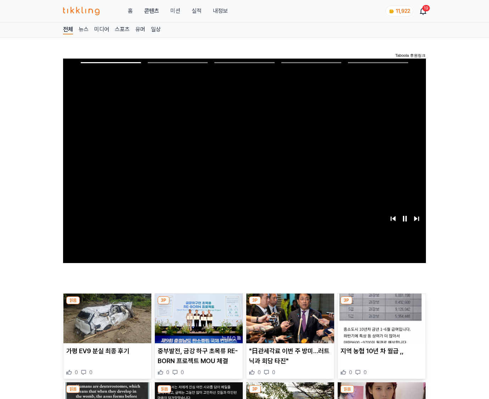
click at [382, 304] on img at bounding box center [382, 318] width 88 height 50
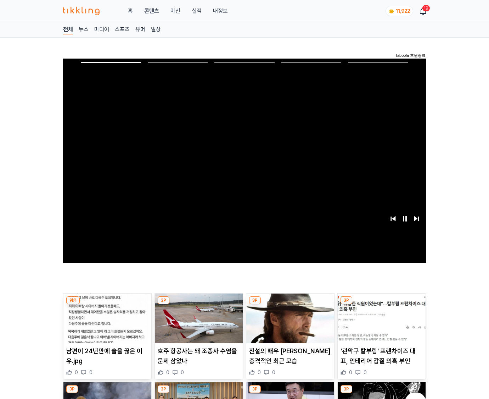
click at [382, 304] on img at bounding box center [382, 318] width 88 height 50
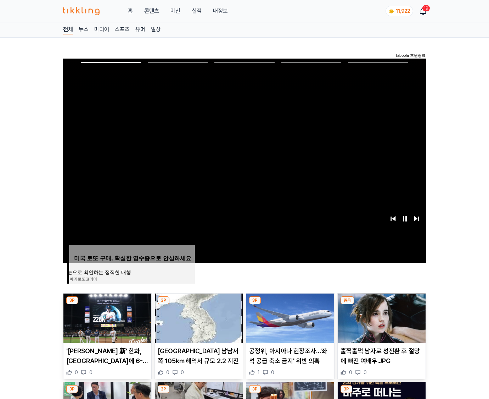
click at [382, 304] on img at bounding box center [382, 318] width 88 height 50
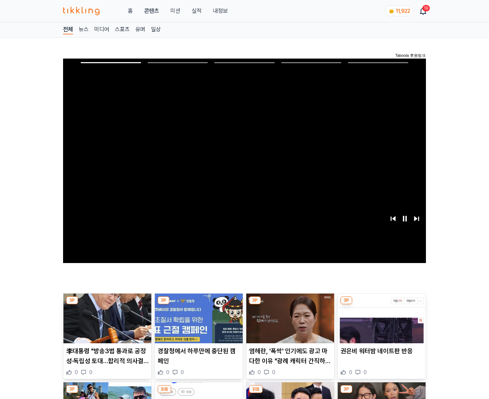
click at [382, 304] on img at bounding box center [382, 318] width 88 height 50
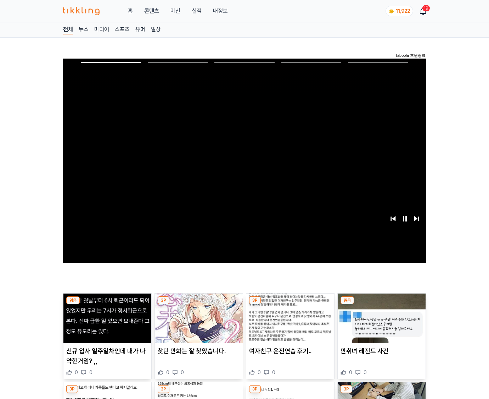
click at [382, 304] on img at bounding box center [382, 318] width 88 height 50
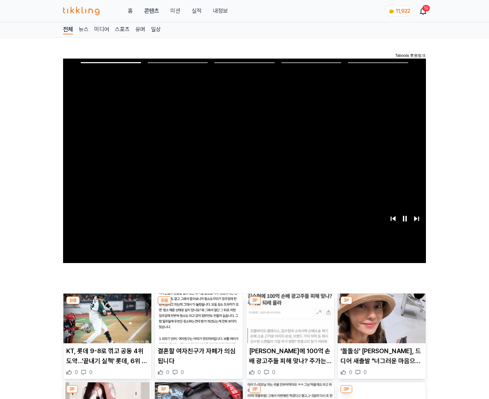
click at [382, 304] on img at bounding box center [382, 318] width 88 height 50
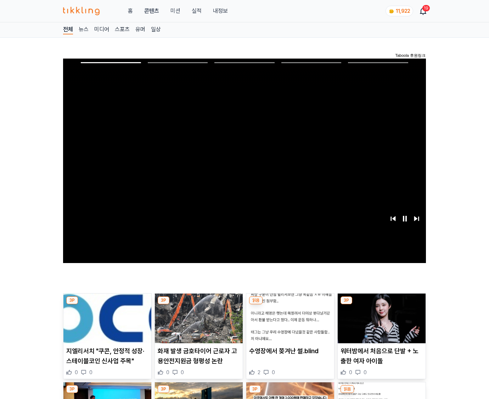
click at [382, 304] on img at bounding box center [382, 318] width 88 height 50
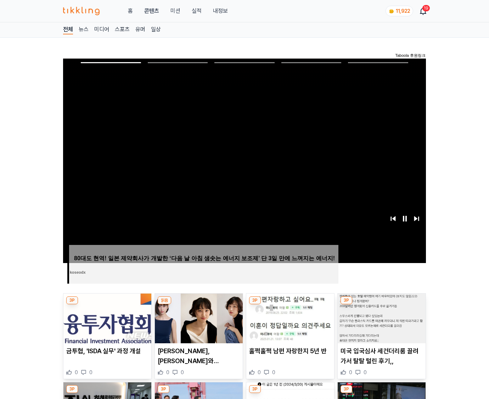
click at [382, 304] on img at bounding box center [382, 318] width 88 height 50
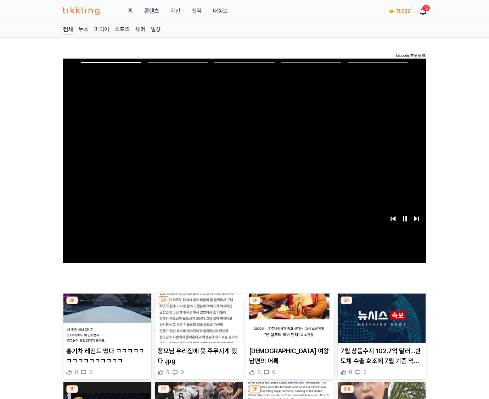
click at [382, 304] on img at bounding box center [382, 318] width 88 height 50
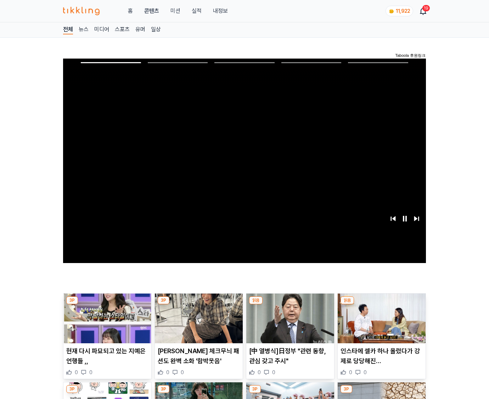
click at [382, 304] on img at bounding box center [382, 318] width 88 height 50
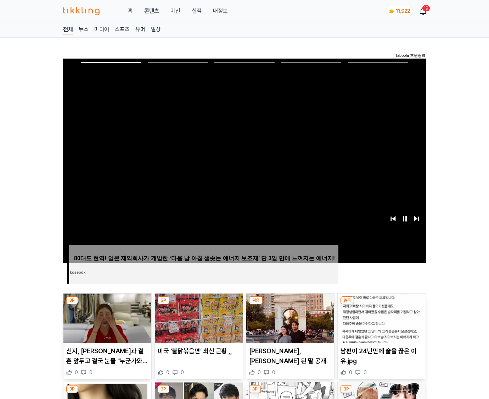
click at [382, 304] on img at bounding box center [382, 318] width 88 height 50
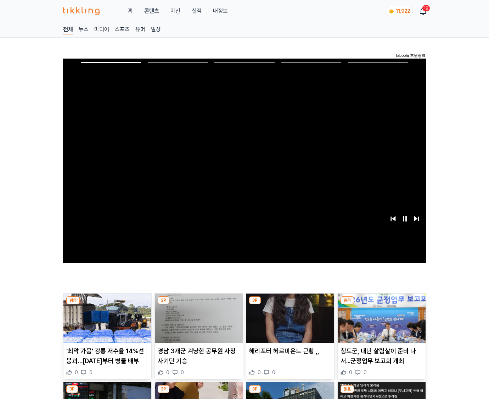
click at [382, 304] on img at bounding box center [382, 318] width 88 height 50
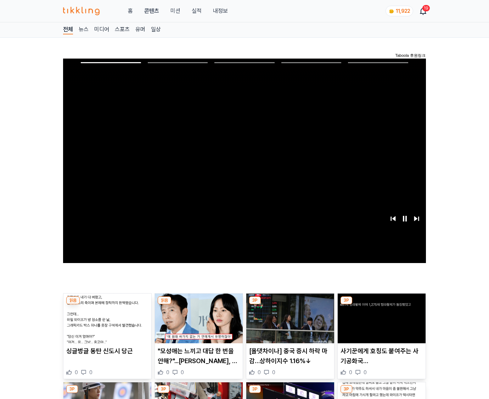
click at [382, 304] on img at bounding box center [382, 318] width 88 height 50
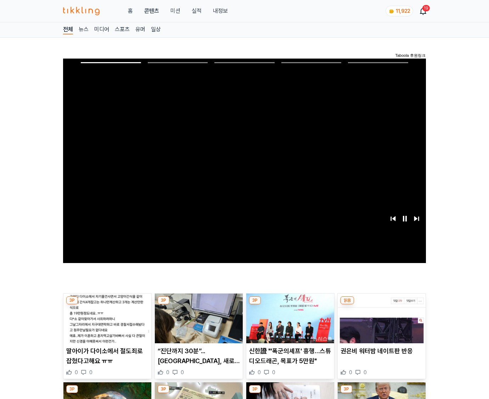
click at [382, 304] on img at bounding box center [382, 318] width 88 height 50
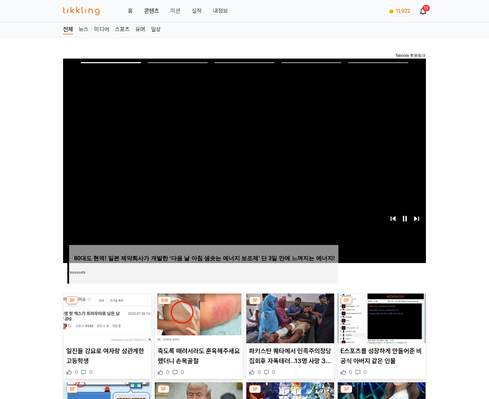
click at [382, 304] on img at bounding box center [382, 318] width 88 height 50
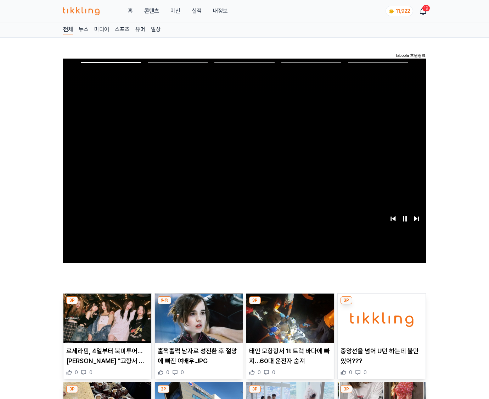
click at [382, 304] on img at bounding box center [382, 318] width 88 height 50
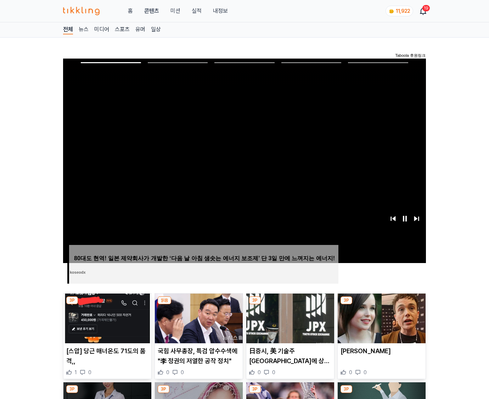
click at [382, 304] on img at bounding box center [382, 318] width 88 height 50
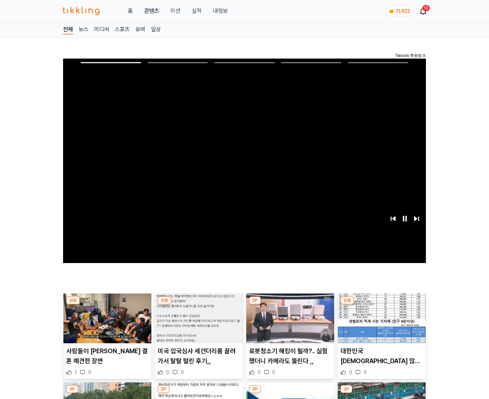
click at [382, 304] on img at bounding box center [382, 318] width 88 height 50
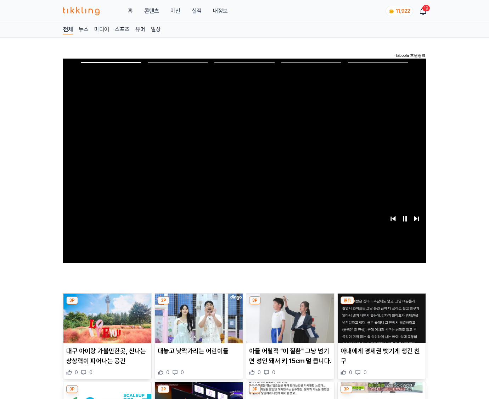
click at [382, 304] on img at bounding box center [382, 318] width 88 height 50
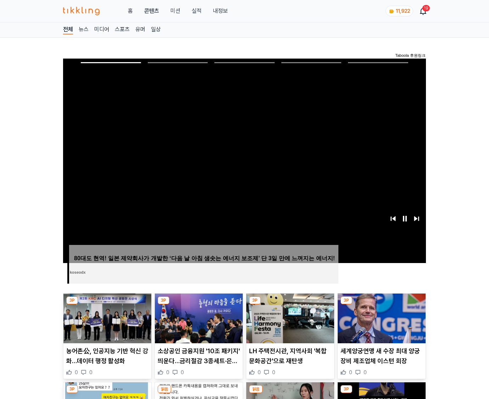
click at [382, 304] on img at bounding box center [382, 318] width 88 height 50
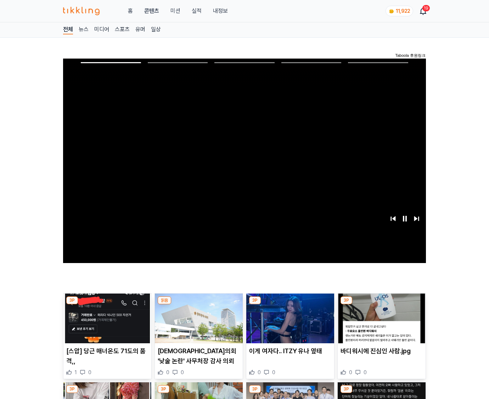
click at [382, 304] on img at bounding box center [382, 318] width 88 height 50
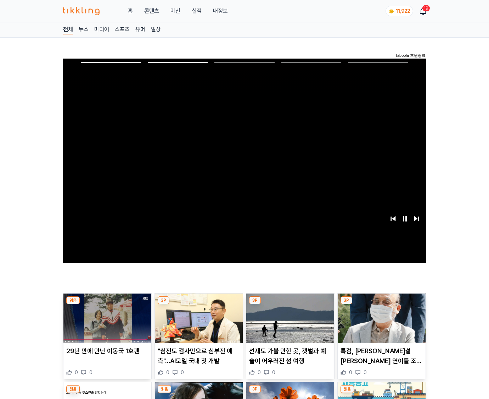
click at [382, 304] on img at bounding box center [382, 318] width 88 height 50
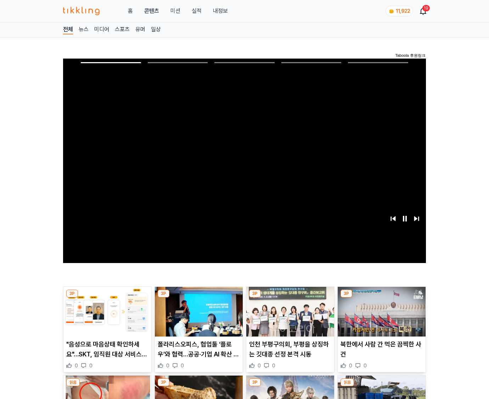
click at [382, 304] on img at bounding box center [382, 312] width 88 height 50
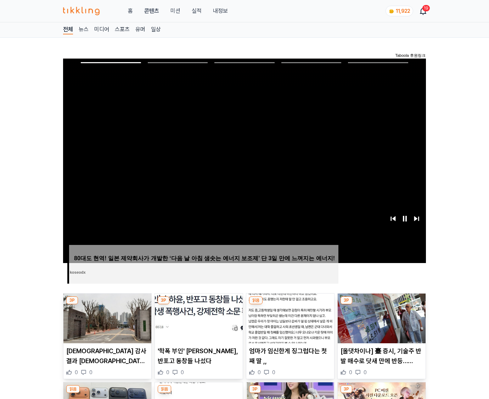
click at [382, 304] on img at bounding box center [382, 318] width 88 height 50
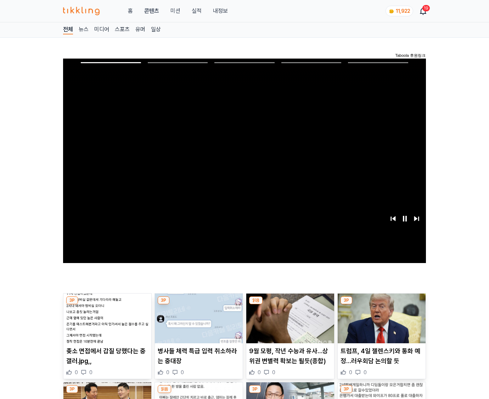
click at [382, 304] on img at bounding box center [382, 318] width 88 height 50
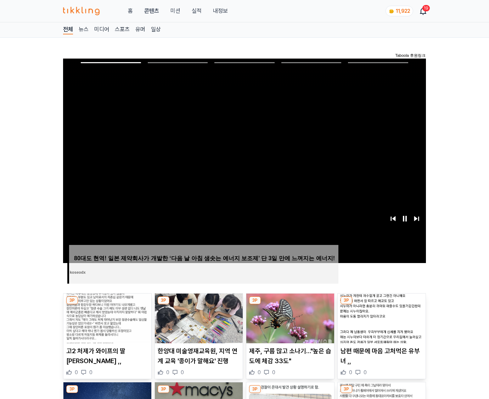
click at [382, 304] on img at bounding box center [382, 318] width 88 height 50
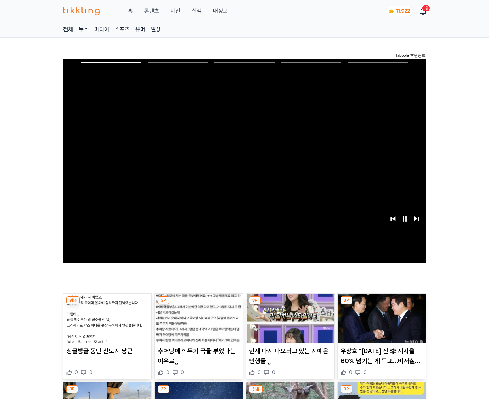
click at [382, 304] on img at bounding box center [382, 318] width 88 height 50
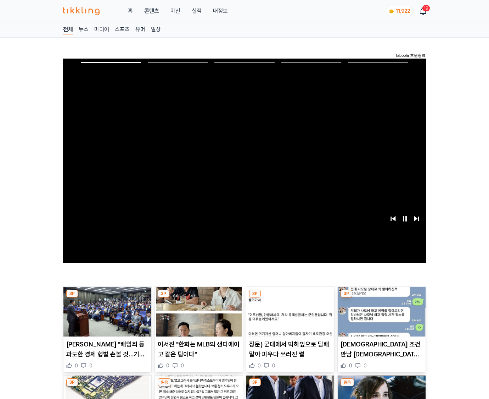
click at [382, 304] on img at bounding box center [382, 312] width 88 height 50
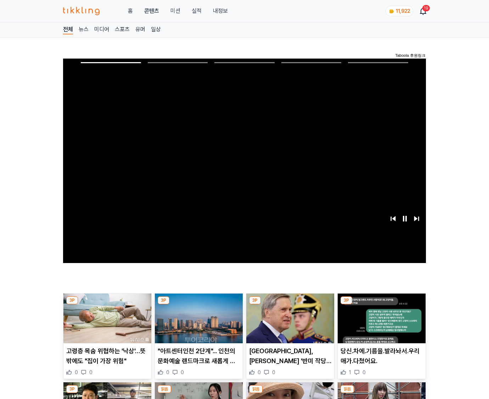
click at [382, 304] on img at bounding box center [382, 318] width 88 height 50
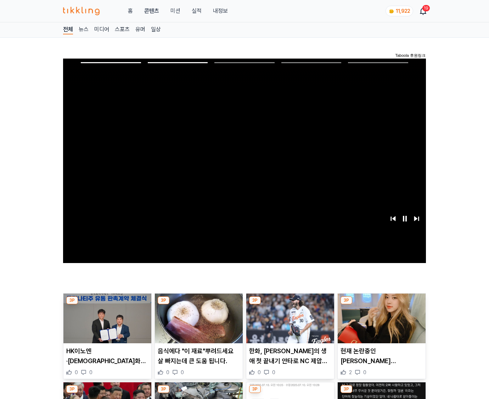
click at [382, 304] on img at bounding box center [382, 318] width 88 height 50
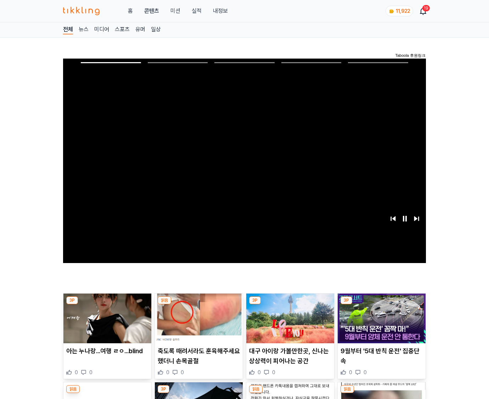
click at [382, 304] on img at bounding box center [382, 318] width 88 height 50
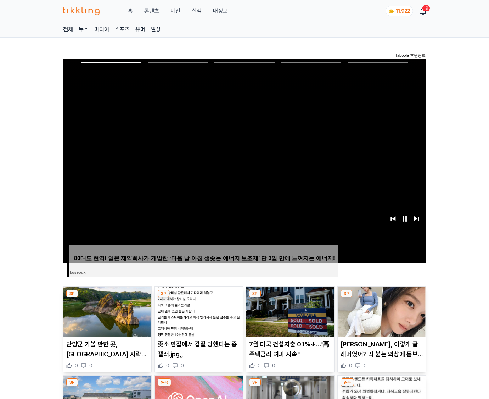
click at [382, 304] on img at bounding box center [382, 312] width 88 height 50
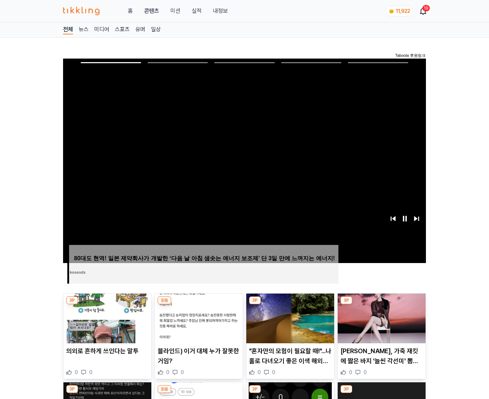
click at [382, 304] on img at bounding box center [382, 318] width 88 height 50
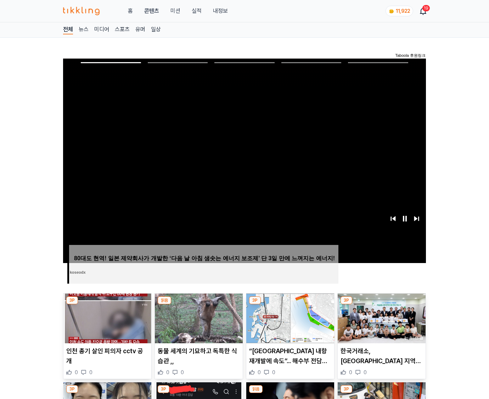
click at [382, 304] on img at bounding box center [382, 318] width 88 height 50
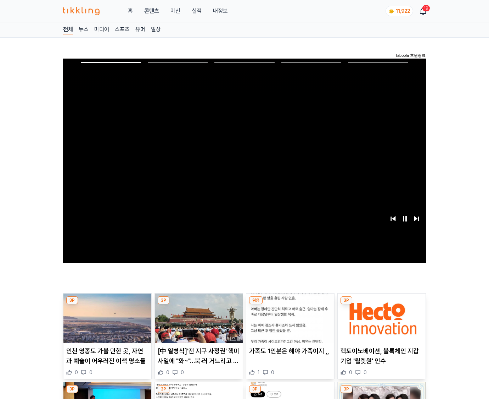
click at [382, 304] on img at bounding box center [382, 318] width 88 height 50
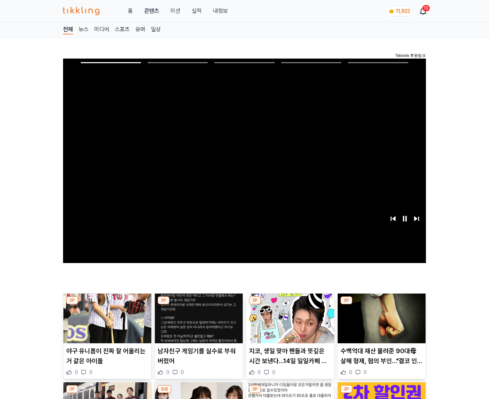
click at [382, 304] on img at bounding box center [382, 318] width 88 height 50
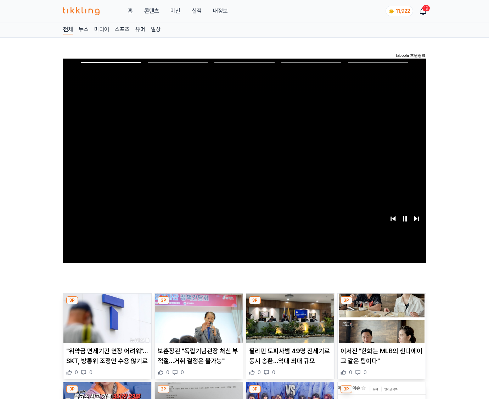
click at [382, 304] on img at bounding box center [382, 318] width 88 height 50
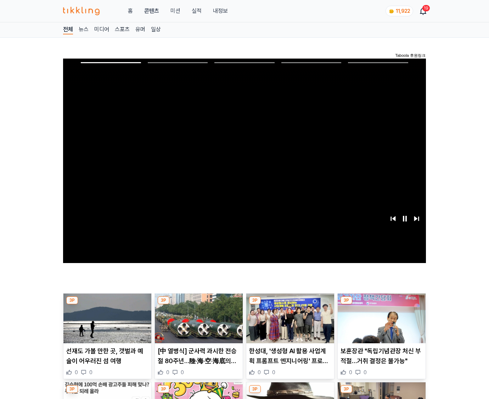
click at [382, 304] on img at bounding box center [382, 318] width 88 height 50
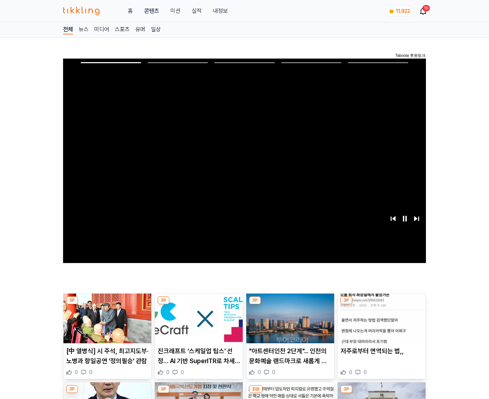
click at [382, 304] on img at bounding box center [382, 318] width 88 height 50
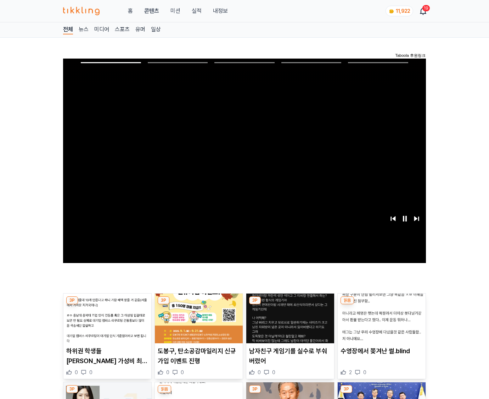
click at [382, 304] on img at bounding box center [382, 318] width 88 height 50
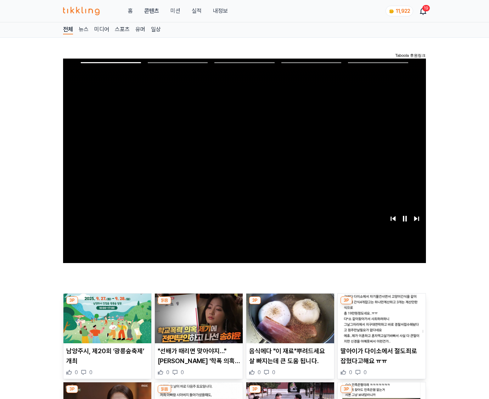
click at [382, 304] on img at bounding box center [382, 318] width 88 height 50
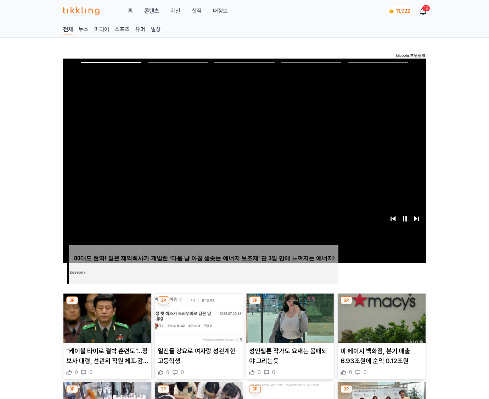
click at [382, 304] on img at bounding box center [382, 318] width 88 height 50
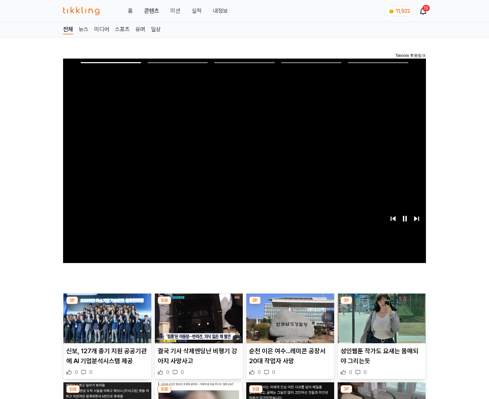
click at [382, 304] on img at bounding box center [382, 318] width 88 height 50
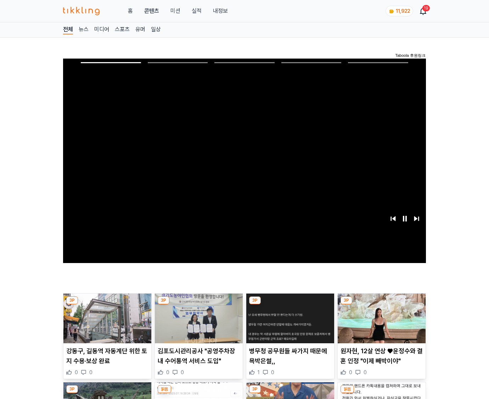
click at [382, 304] on img at bounding box center [382, 318] width 88 height 50
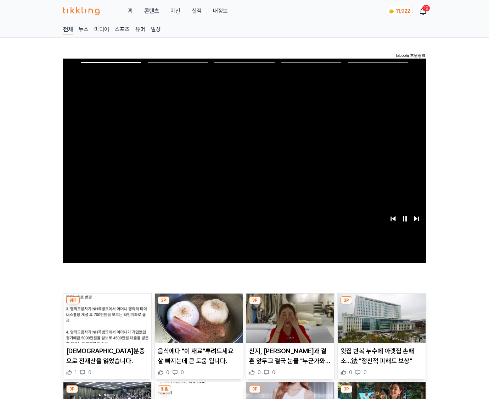
click at [382, 304] on img at bounding box center [382, 318] width 88 height 50
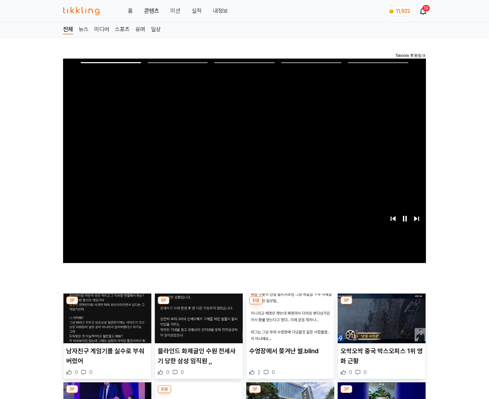
click at [382, 304] on img at bounding box center [382, 318] width 88 height 50
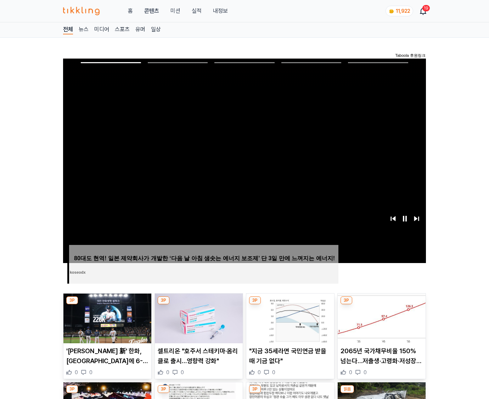
click at [382, 304] on img at bounding box center [382, 318] width 88 height 50
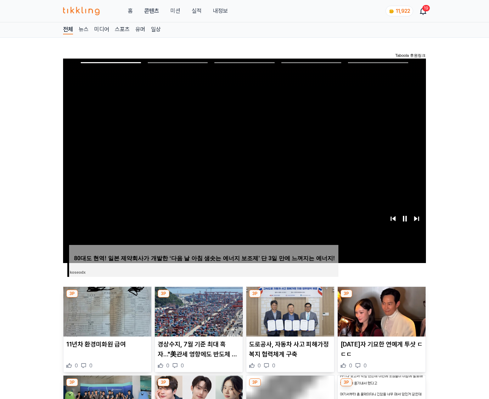
click at [382, 304] on img at bounding box center [382, 312] width 88 height 50
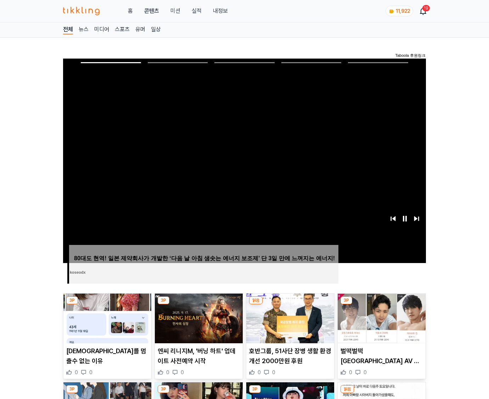
click at [382, 304] on img at bounding box center [382, 318] width 88 height 50
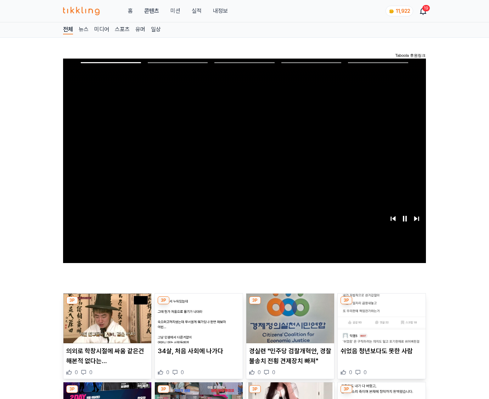
click at [382, 304] on img at bounding box center [382, 318] width 88 height 50
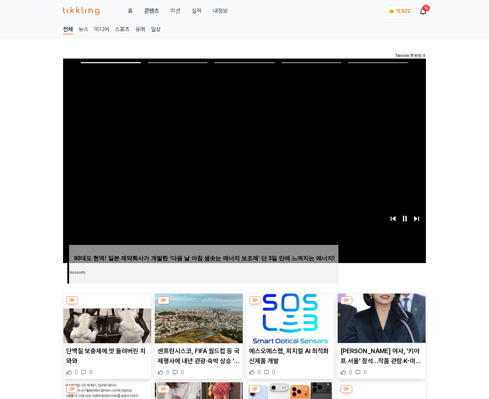
click at [382, 304] on img at bounding box center [382, 318] width 88 height 50
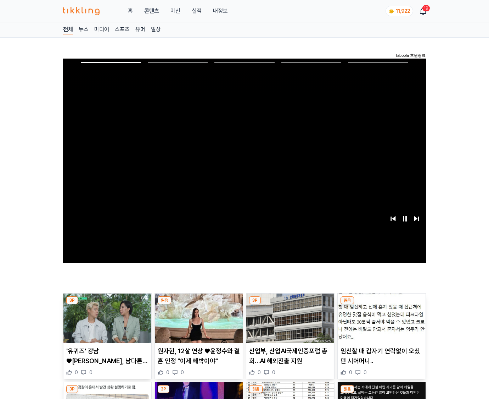
click at [382, 304] on img at bounding box center [382, 318] width 88 height 50
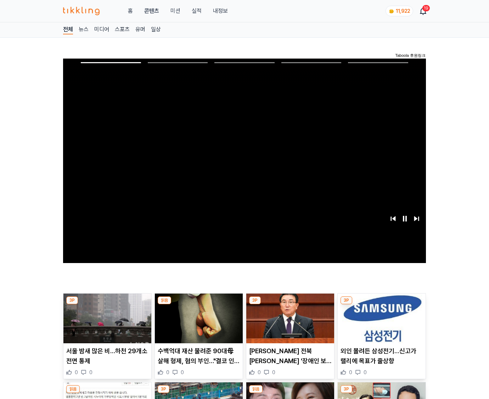
click at [382, 304] on img at bounding box center [382, 318] width 88 height 50
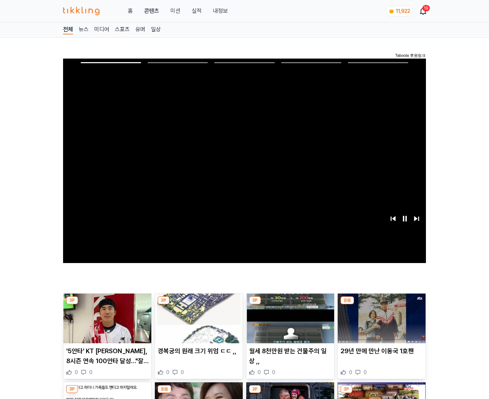
click at [382, 304] on img at bounding box center [382, 318] width 88 height 50
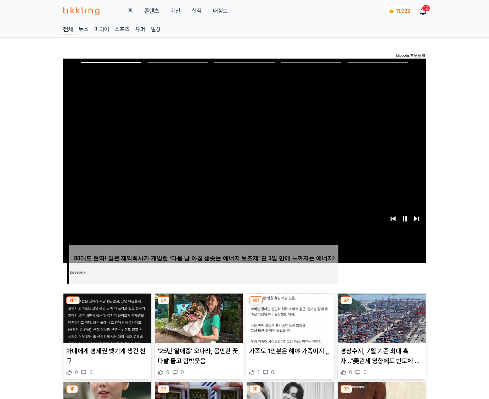
click at [382, 304] on img at bounding box center [382, 318] width 88 height 50
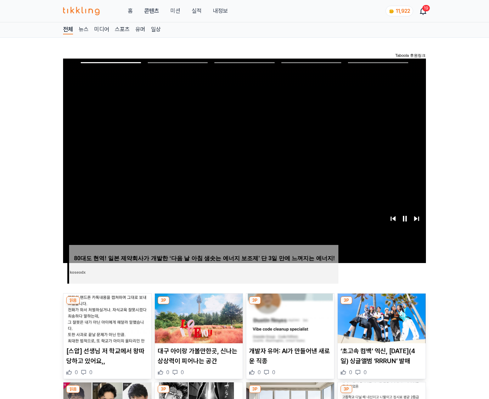
click at [382, 304] on img at bounding box center [382, 318] width 88 height 50
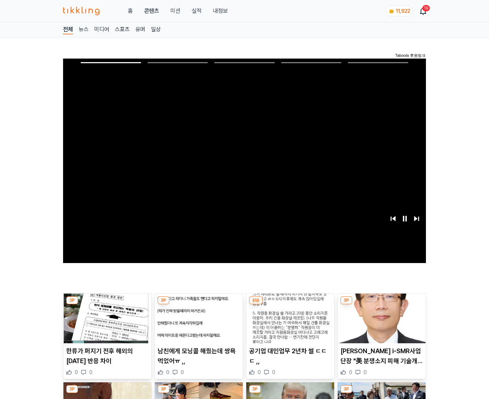
click at [382, 304] on img at bounding box center [382, 318] width 88 height 50
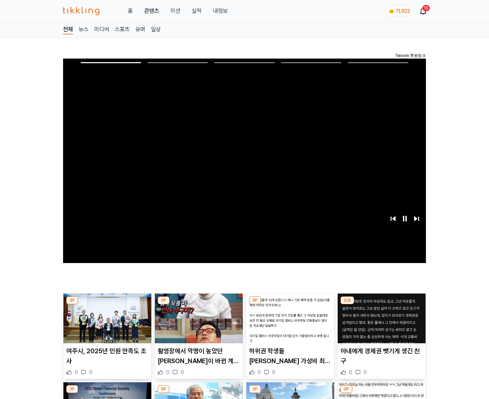
click at [382, 304] on img at bounding box center [382, 318] width 88 height 50
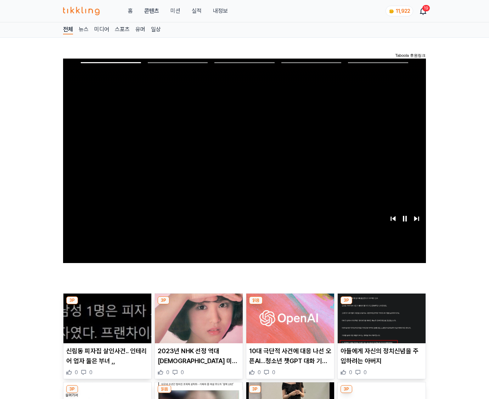
click at [382, 304] on img at bounding box center [382, 318] width 88 height 50
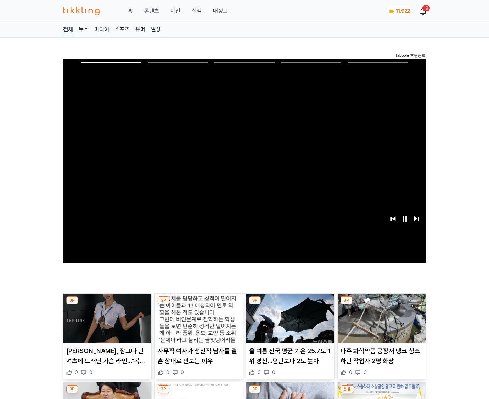
click at [382, 304] on img at bounding box center [382, 318] width 88 height 50
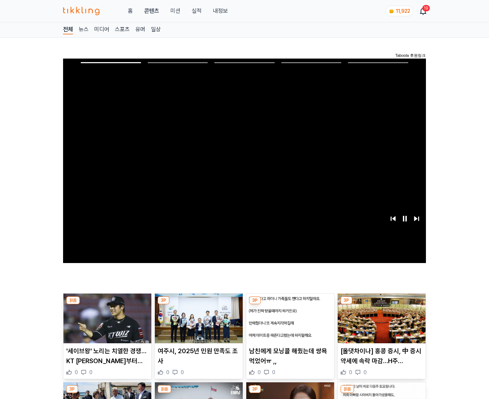
click at [382, 304] on img at bounding box center [382, 318] width 88 height 50
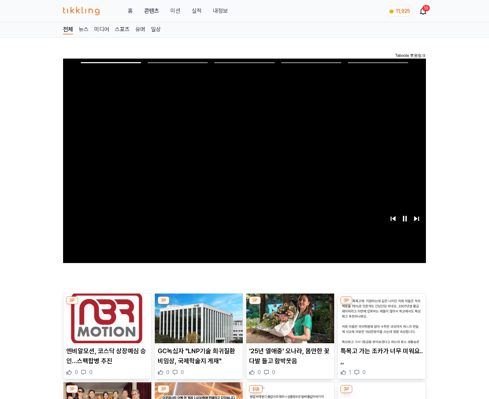
click at [382, 304] on img at bounding box center [382, 318] width 88 height 50
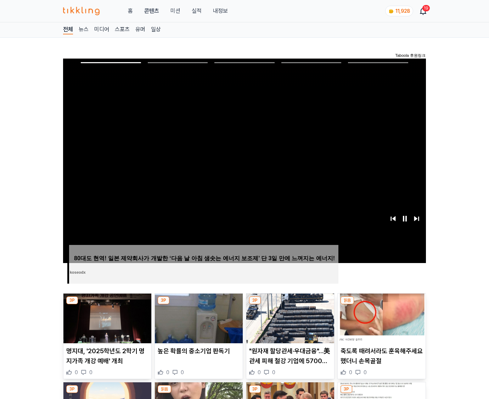
click at [382, 304] on img at bounding box center [382, 318] width 88 height 50
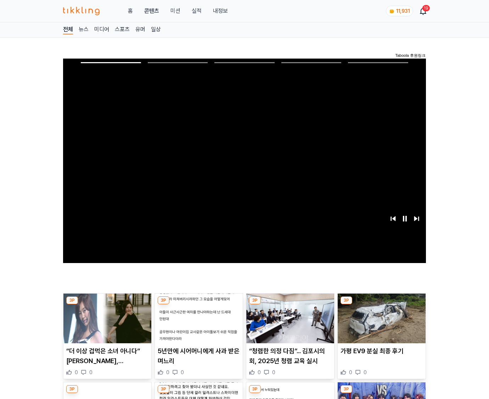
click at [382, 304] on img at bounding box center [382, 318] width 88 height 50
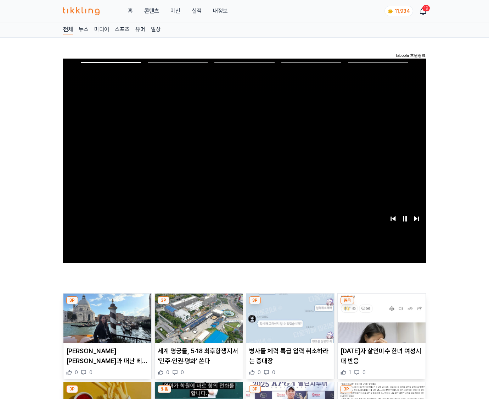
click at [382, 304] on img at bounding box center [382, 318] width 88 height 50
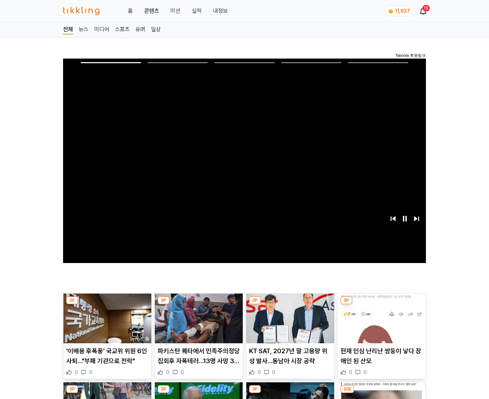
click at [382, 304] on img at bounding box center [382, 318] width 88 height 50
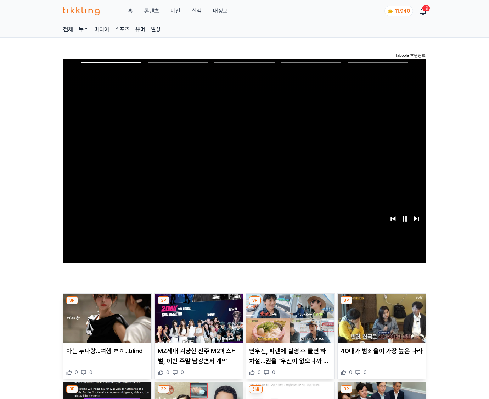
click at [382, 304] on img at bounding box center [382, 318] width 88 height 50
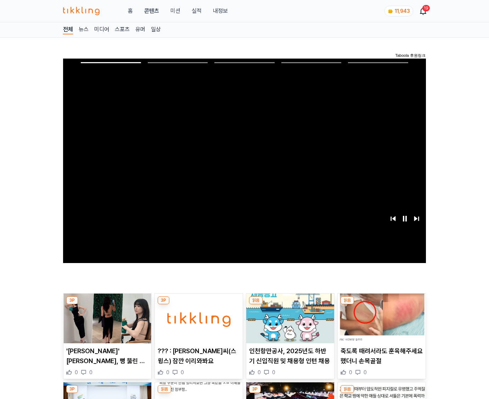
click at [382, 304] on img at bounding box center [382, 318] width 88 height 50
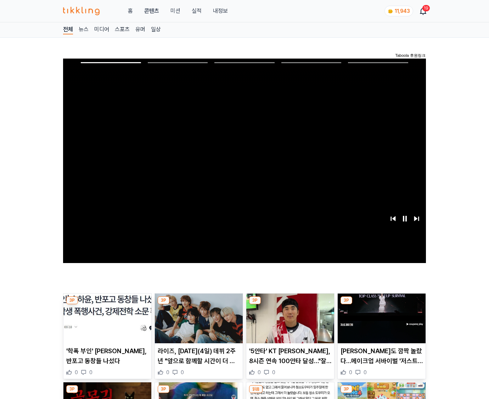
click at [382, 304] on img at bounding box center [382, 318] width 88 height 50
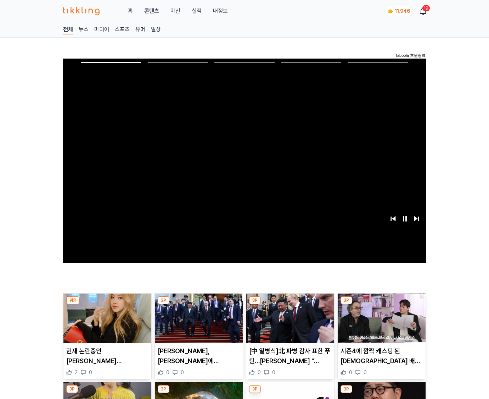
click at [382, 304] on img at bounding box center [382, 318] width 88 height 50
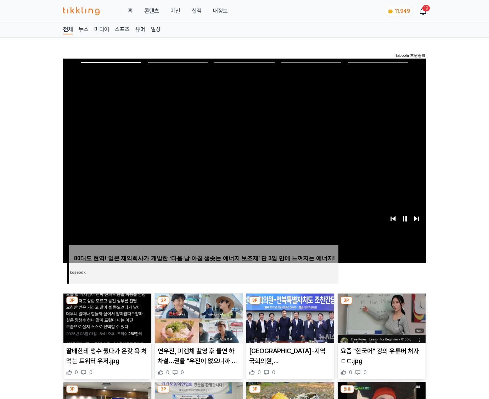
click at [382, 304] on img at bounding box center [382, 318] width 88 height 50
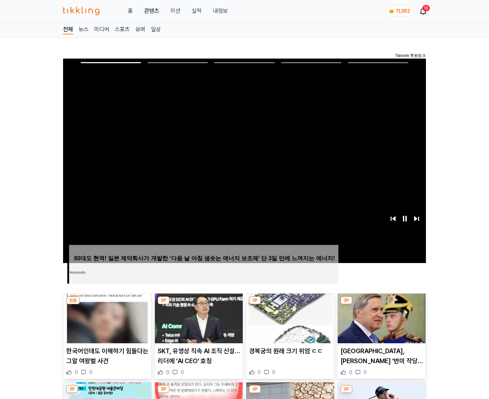
click at [382, 304] on img at bounding box center [382, 318] width 88 height 50
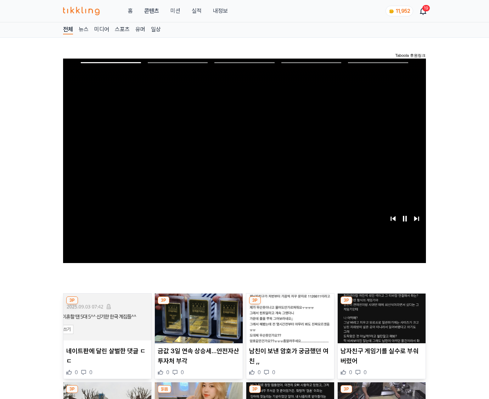
click at [382, 304] on img at bounding box center [382, 318] width 88 height 50
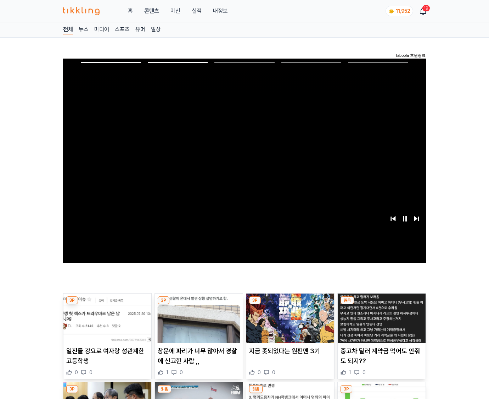
click at [382, 304] on img at bounding box center [382, 318] width 88 height 50
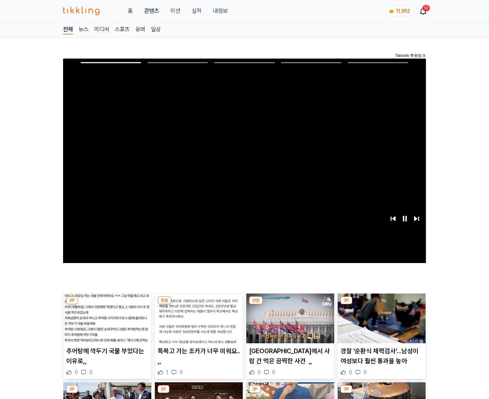
click at [382, 304] on img at bounding box center [382, 318] width 88 height 50
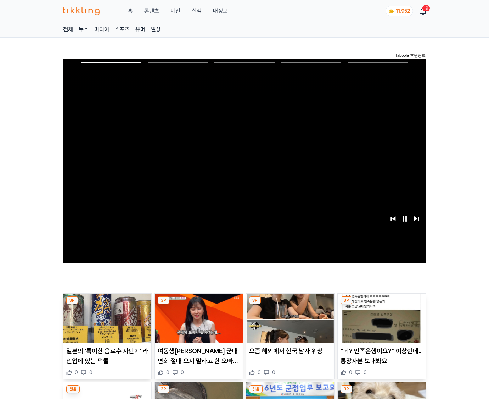
click at [382, 304] on img at bounding box center [382, 318] width 88 height 50
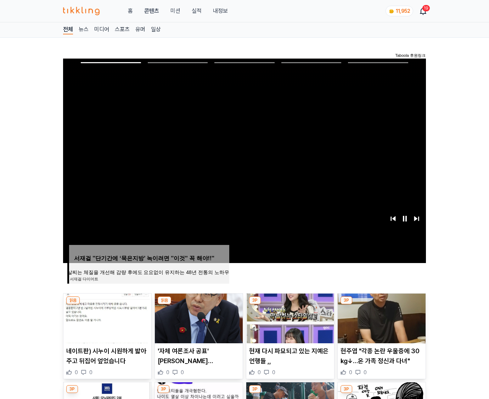
click at [382, 304] on img at bounding box center [382, 318] width 88 height 50
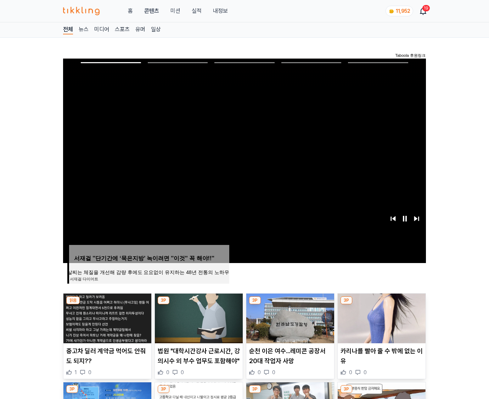
click at [382, 304] on img at bounding box center [382, 318] width 88 height 50
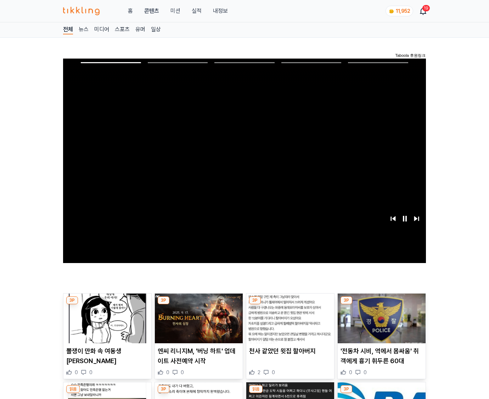
click at [382, 304] on img at bounding box center [382, 318] width 88 height 50
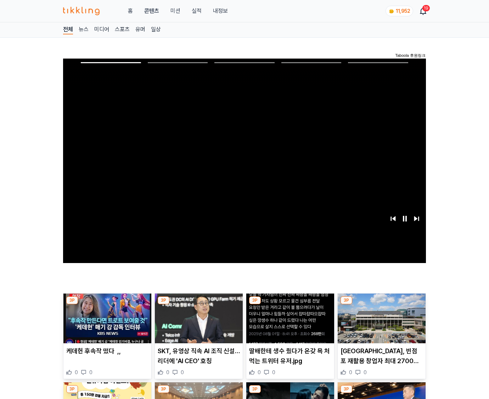
click at [382, 304] on img at bounding box center [382, 318] width 88 height 50
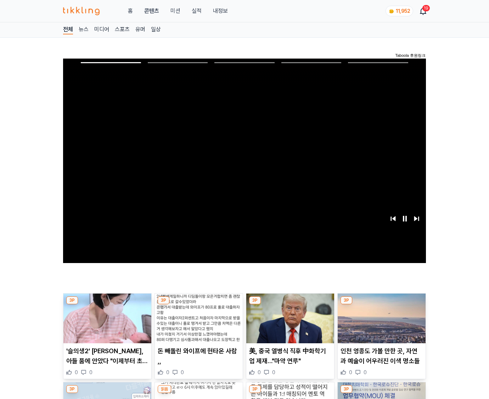
click at [382, 304] on img at bounding box center [382, 318] width 88 height 50
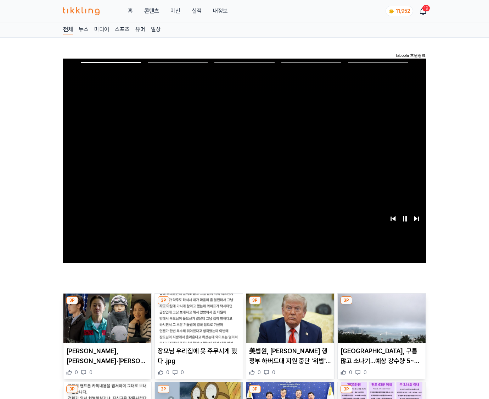
click at [382, 304] on img at bounding box center [382, 318] width 88 height 50
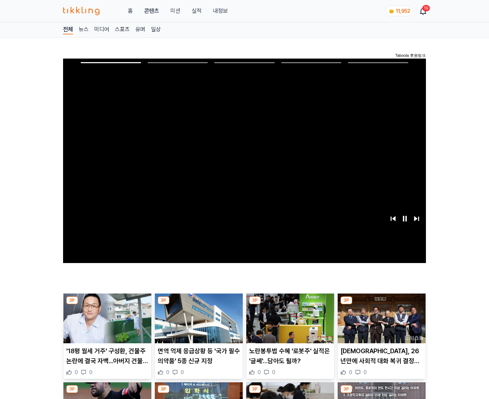
click at [382, 304] on img at bounding box center [382, 318] width 88 height 50
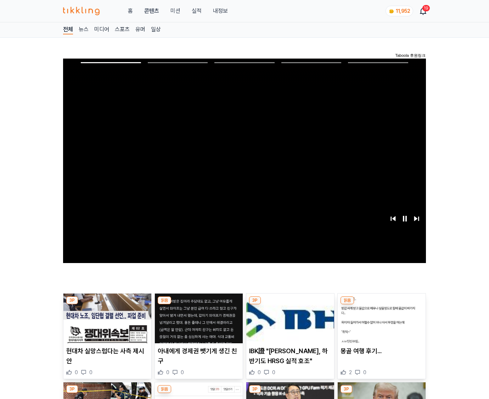
click at [382, 304] on img at bounding box center [382, 318] width 88 height 50
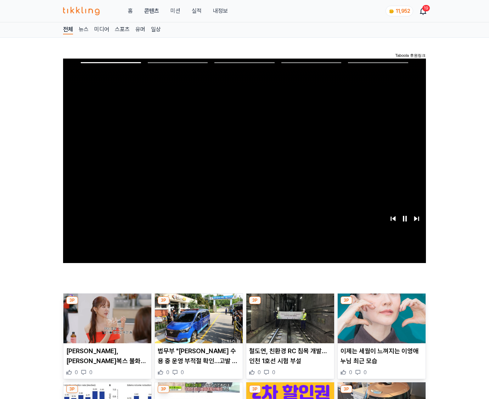
click at [382, 304] on img at bounding box center [382, 318] width 88 height 50
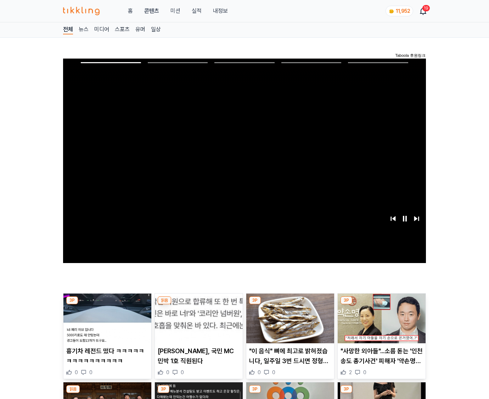
click at [382, 304] on img at bounding box center [382, 318] width 88 height 50
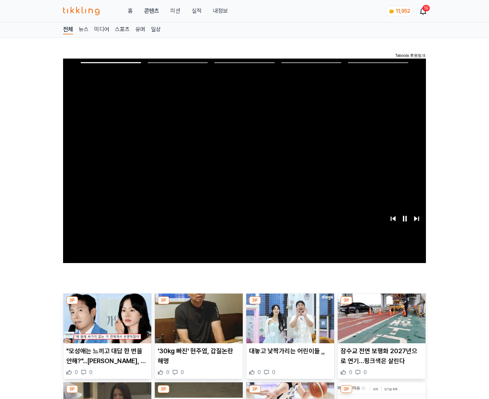
click at [382, 304] on img at bounding box center [382, 318] width 88 height 50
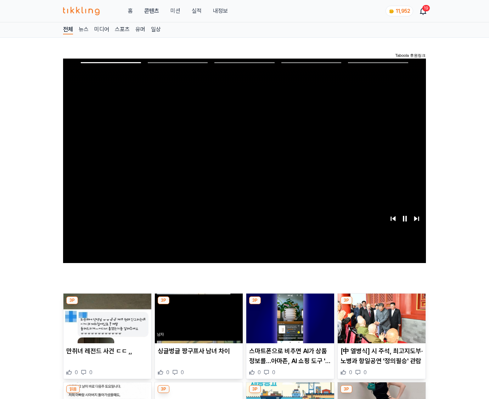
click at [382, 304] on img at bounding box center [382, 318] width 88 height 50
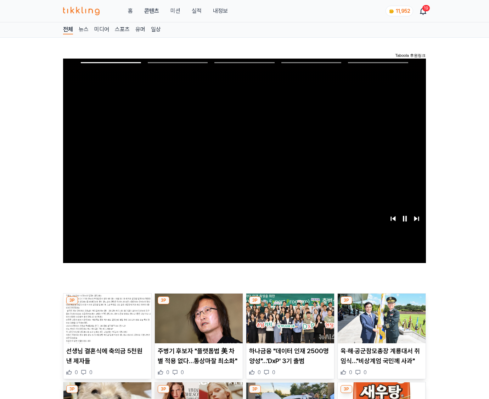
click at [382, 304] on img at bounding box center [382, 318] width 88 height 50
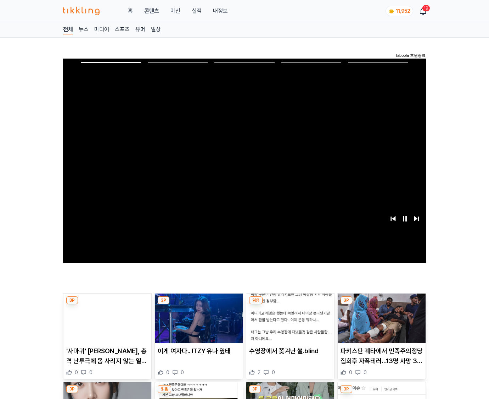
click at [382, 304] on img at bounding box center [382, 318] width 88 height 50
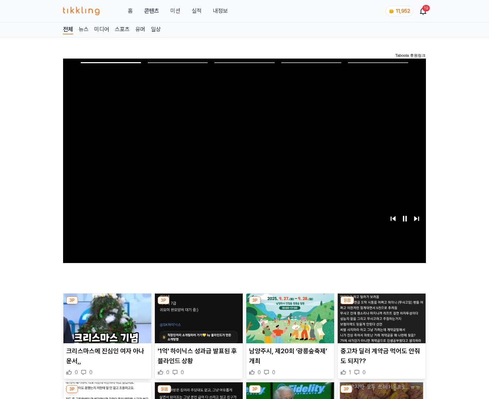
click at [382, 304] on img at bounding box center [382, 318] width 88 height 50
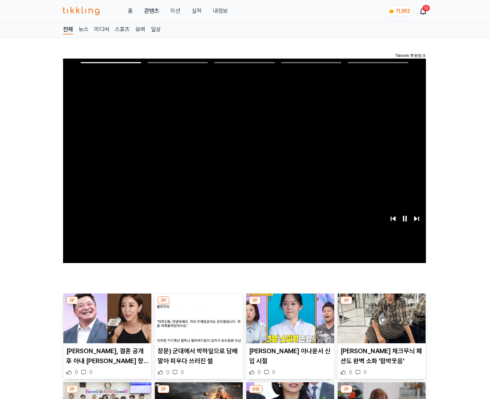
click at [382, 304] on img at bounding box center [382, 318] width 88 height 50
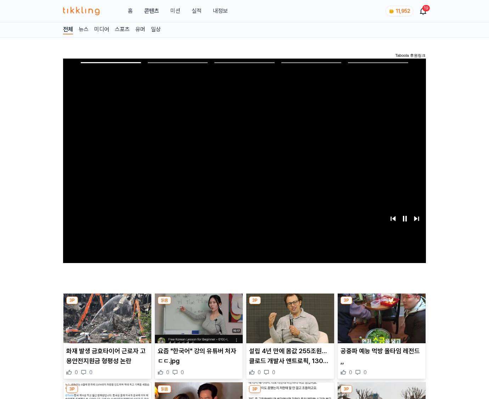
click at [382, 304] on img at bounding box center [382, 318] width 88 height 50
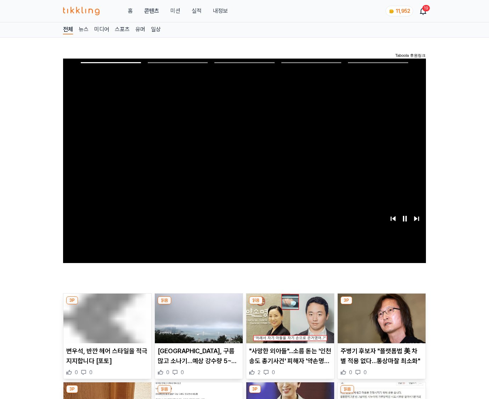
click at [382, 304] on img at bounding box center [382, 318] width 88 height 50
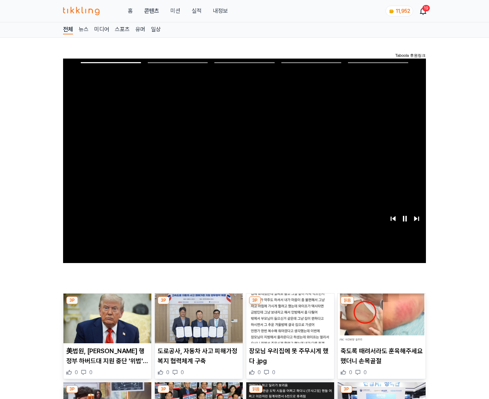
click at [382, 304] on img at bounding box center [382, 318] width 88 height 50
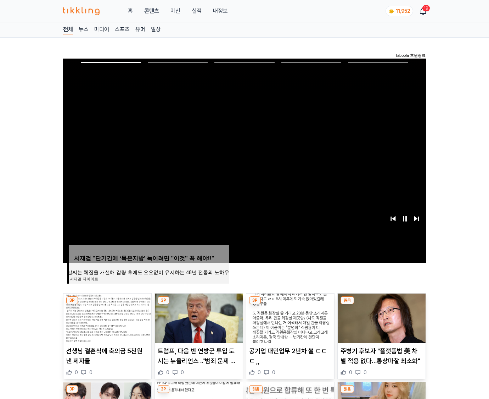
click at [382, 304] on img at bounding box center [382, 318] width 88 height 50
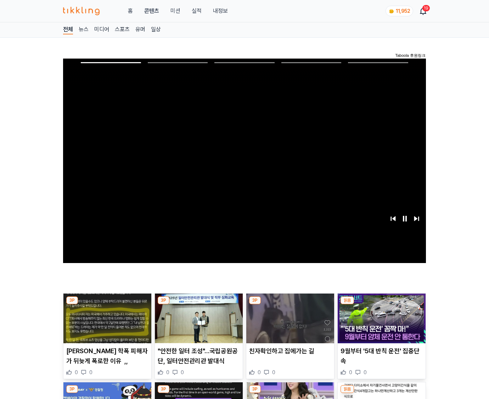
click at [382, 304] on img at bounding box center [382, 318] width 88 height 50
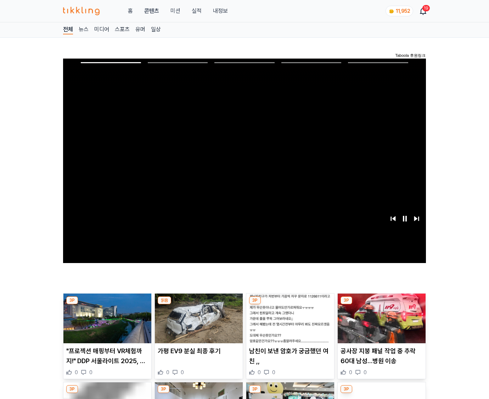
click at [382, 304] on img at bounding box center [382, 318] width 88 height 50
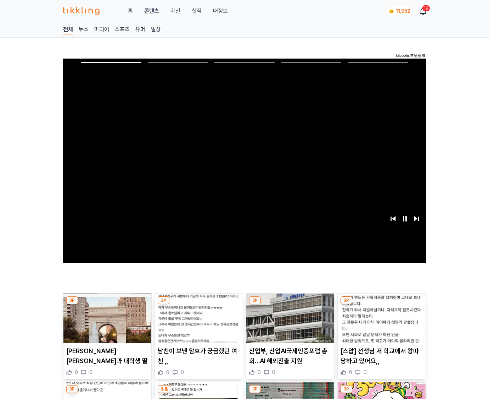
click at [382, 304] on img at bounding box center [382, 318] width 88 height 50
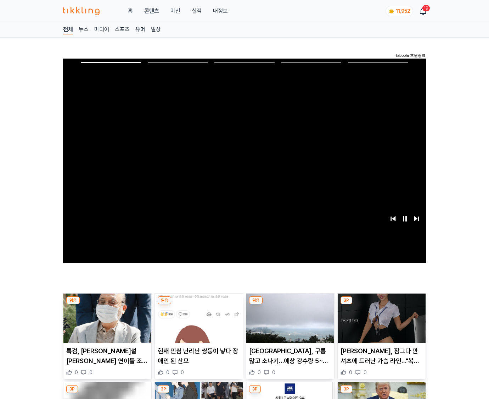
click at [382, 304] on img at bounding box center [382, 318] width 88 height 50
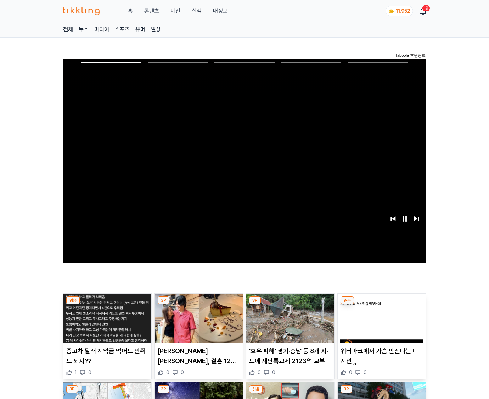
click at [382, 304] on img at bounding box center [382, 318] width 88 height 50
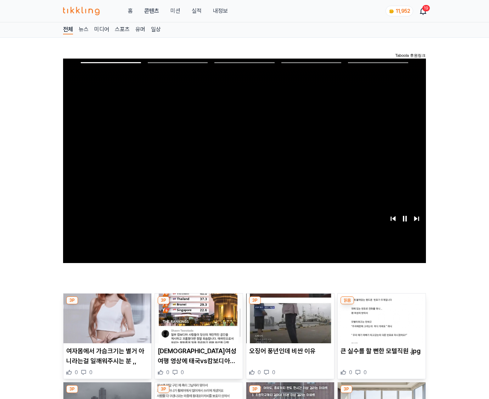
click at [382, 304] on img at bounding box center [382, 318] width 88 height 50
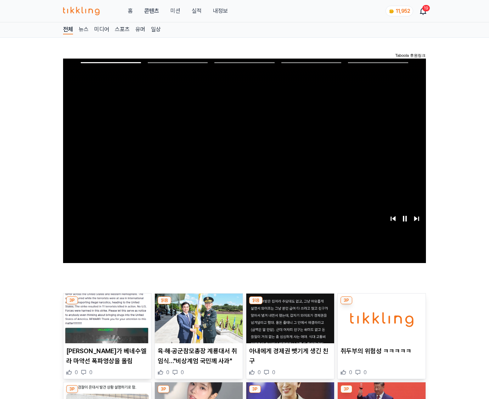
click at [382, 304] on img at bounding box center [382, 318] width 88 height 50
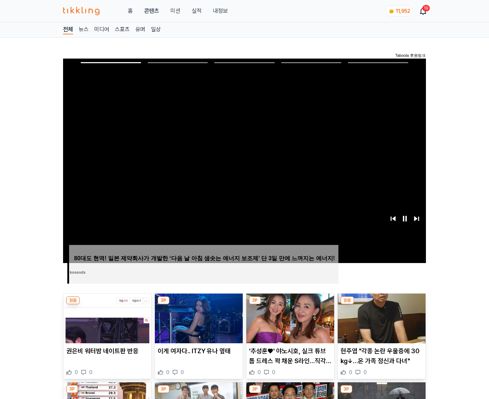
click at [382, 304] on img at bounding box center [382, 318] width 88 height 50
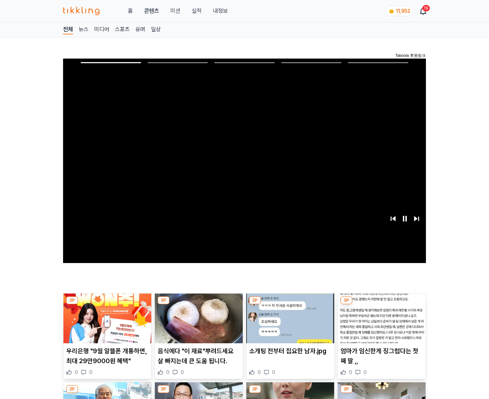
click at [382, 304] on img at bounding box center [382, 318] width 88 height 50
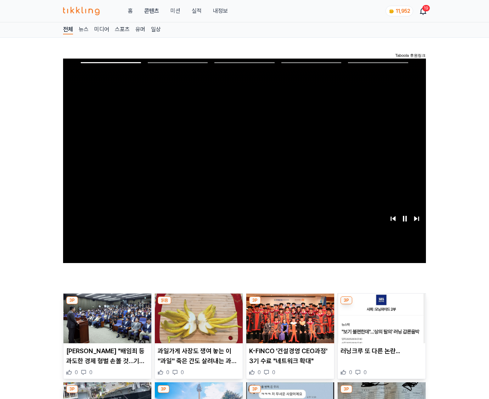
click at [382, 304] on img at bounding box center [382, 318] width 88 height 50
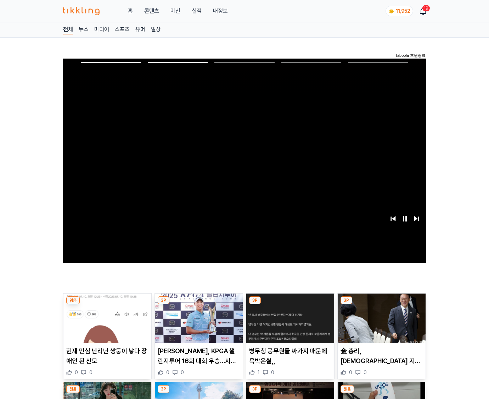
click at [382, 304] on img at bounding box center [382, 318] width 88 height 50
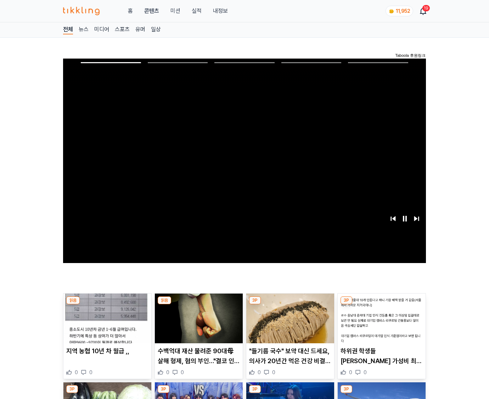
click at [382, 304] on img at bounding box center [382, 318] width 88 height 50
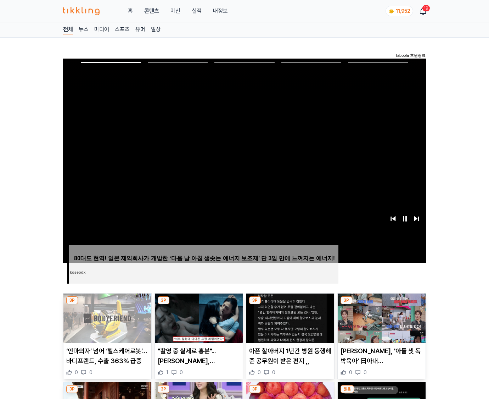
click at [382, 304] on img at bounding box center [382, 318] width 88 height 50
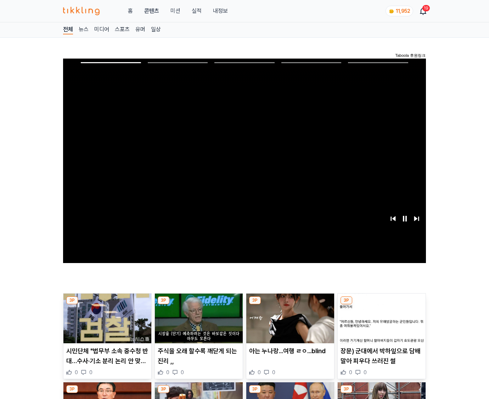
click at [382, 304] on img at bounding box center [382, 318] width 88 height 50
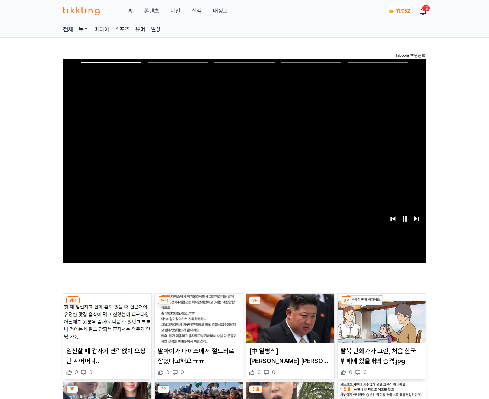
click at [382, 304] on img at bounding box center [382, 318] width 88 height 50
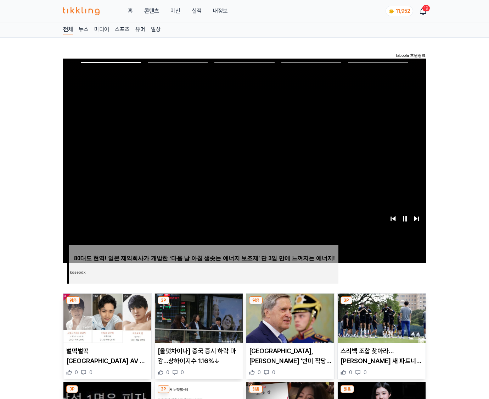
click at [382, 304] on img at bounding box center [382, 318] width 88 height 50
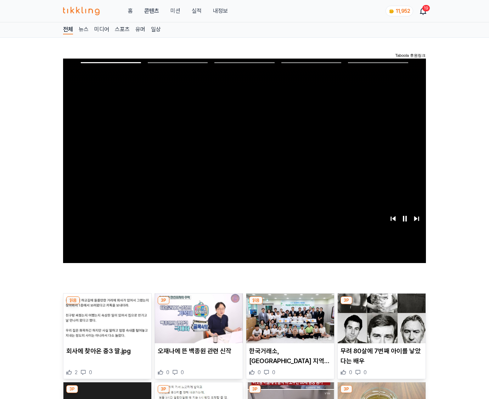
click at [382, 304] on img at bounding box center [382, 318] width 88 height 50
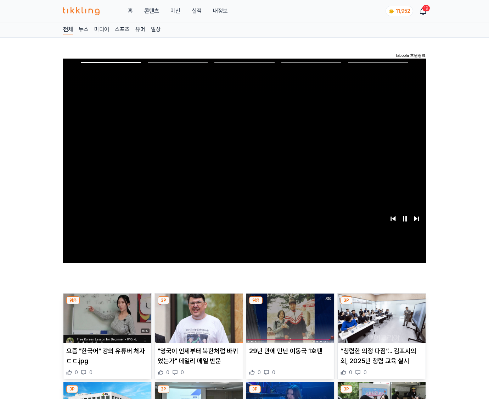
click at [382, 304] on img at bounding box center [382, 318] width 88 height 50
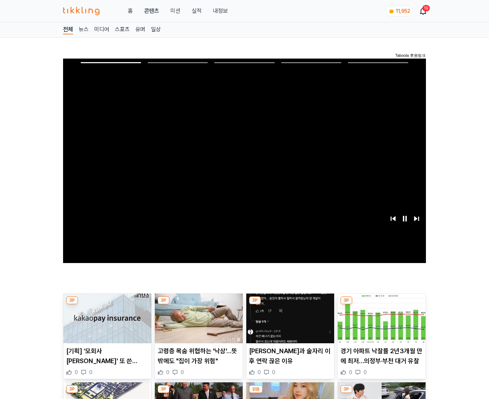
click at [382, 304] on img at bounding box center [382, 318] width 88 height 50
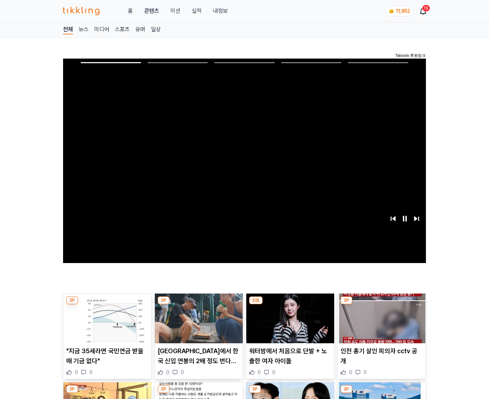
click at [382, 304] on img at bounding box center [382, 318] width 88 height 50
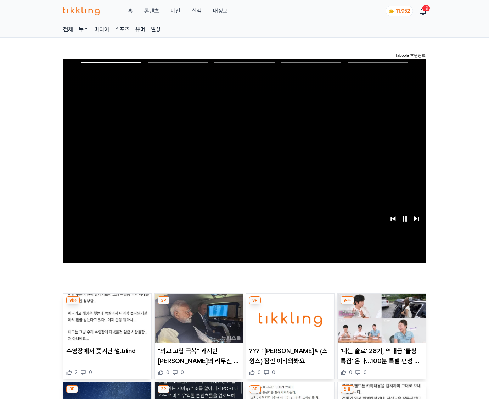
click at [382, 304] on img at bounding box center [382, 318] width 88 height 50
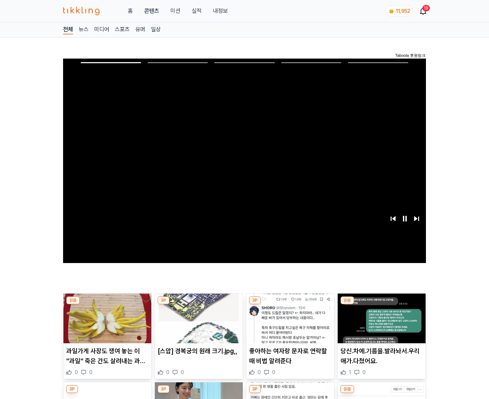
click at [382, 304] on img at bounding box center [382, 318] width 88 height 50
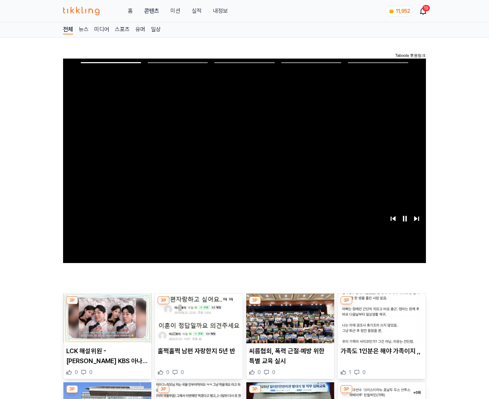
click at [382, 304] on img at bounding box center [382, 318] width 88 height 50
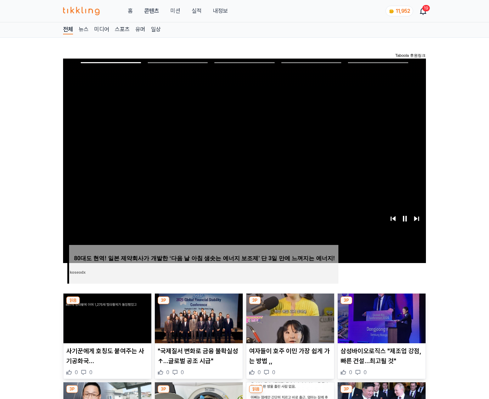
click at [382, 304] on img at bounding box center [382, 318] width 88 height 50
